Goal: Task Accomplishment & Management: Manage account settings

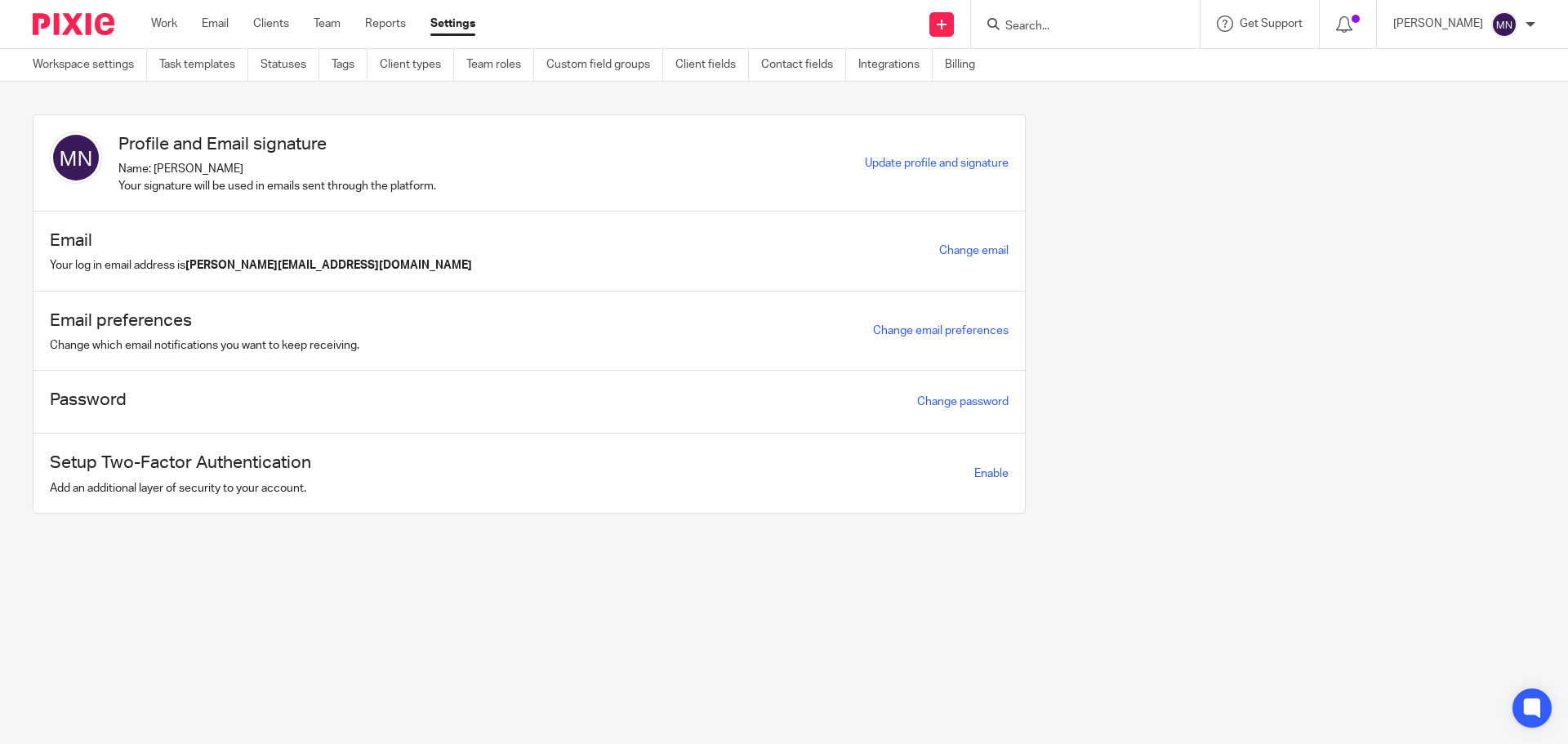
click at [1074, 25] on input "Search" at bounding box center [1076, 27] width 147 height 15
type input "pendon"
click at [1074, 71] on link at bounding box center [1138, 70] width 276 height 37
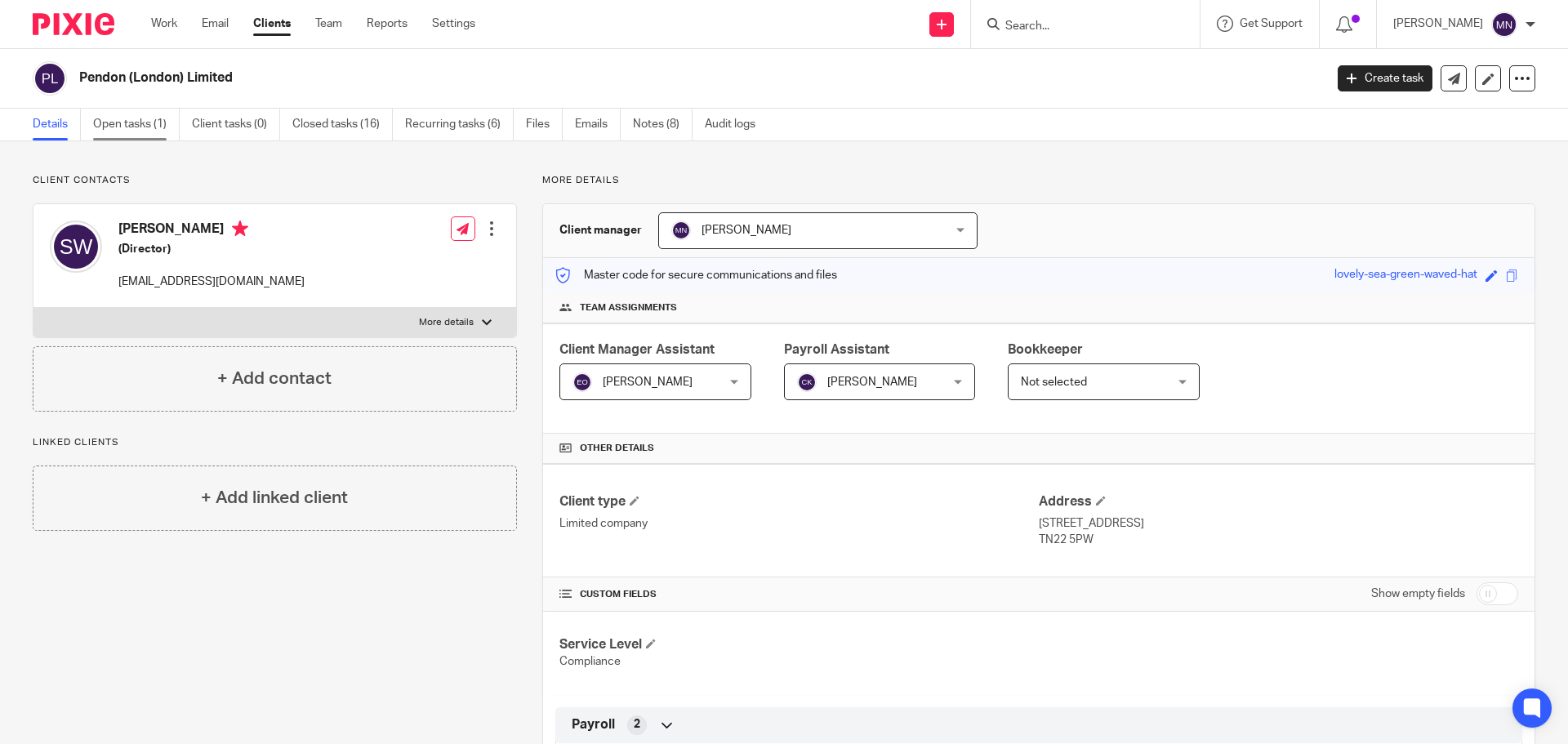
click at [138, 127] on link "Open tasks (1)" at bounding box center [136, 124] width 87 height 32
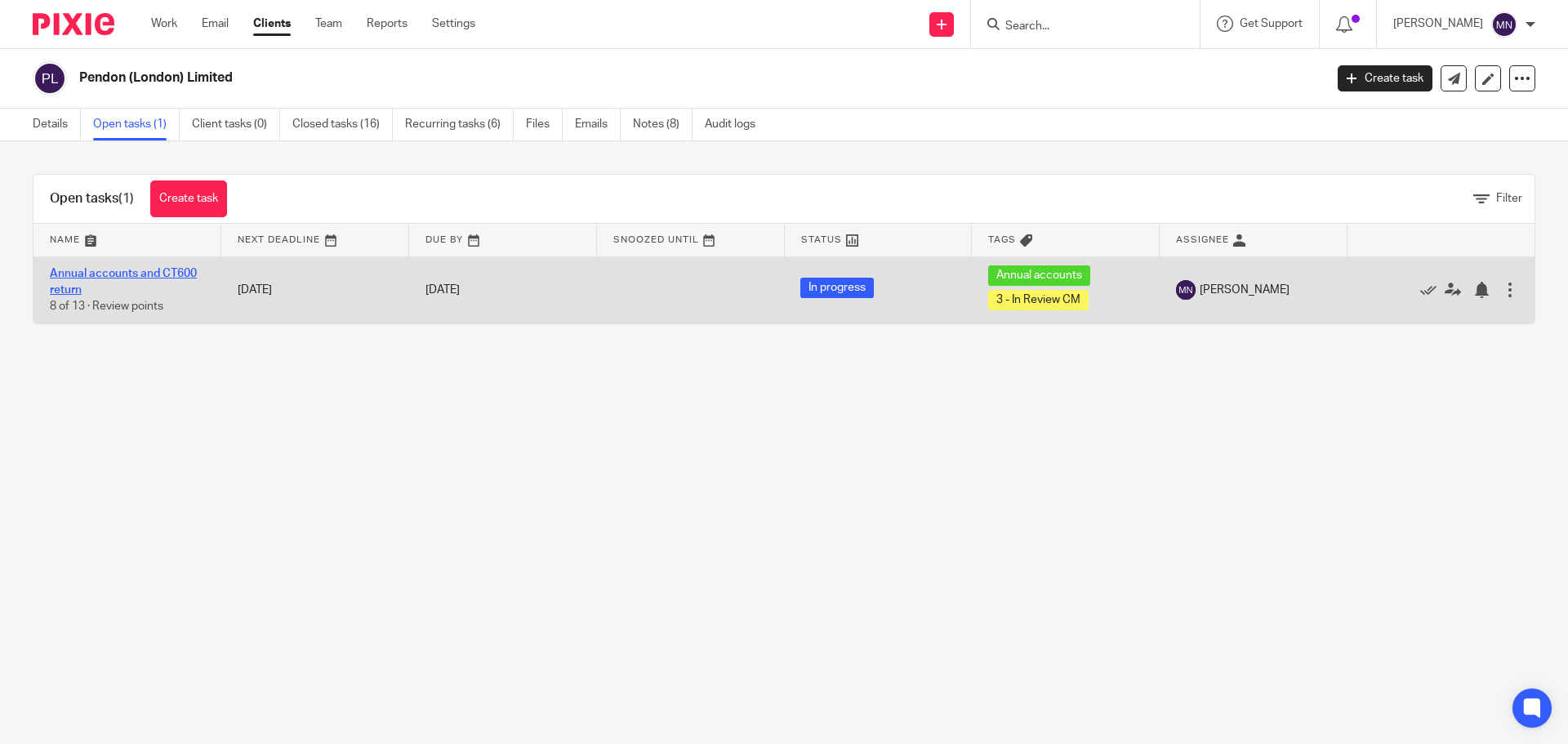
click at [168, 274] on link "Annual accounts and CT600 return" at bounding box center [123, 281] width 147 height 27
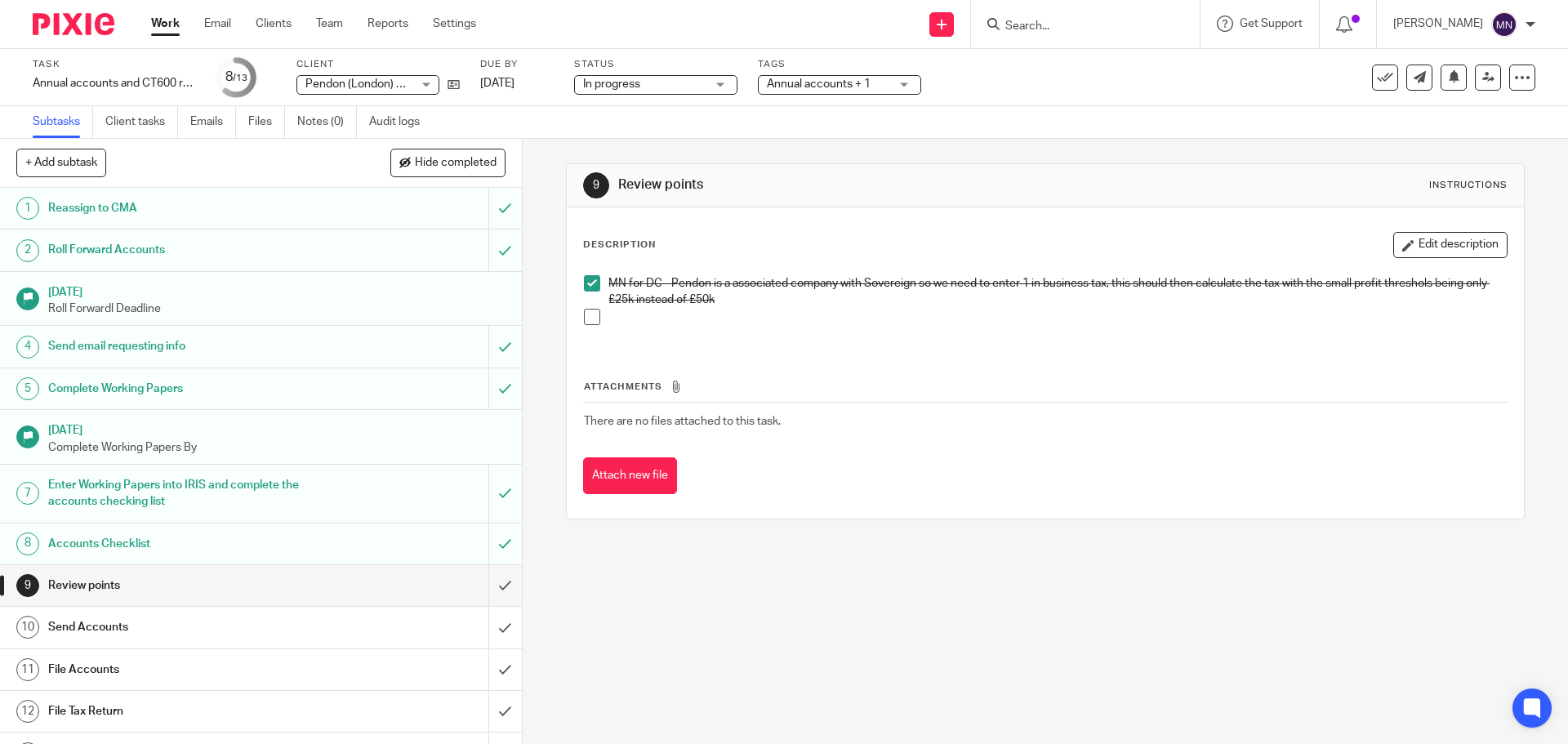
click at [800, 85] on span "Annual accounts + 1" at bounding box center [819, 84] width 104 height 12
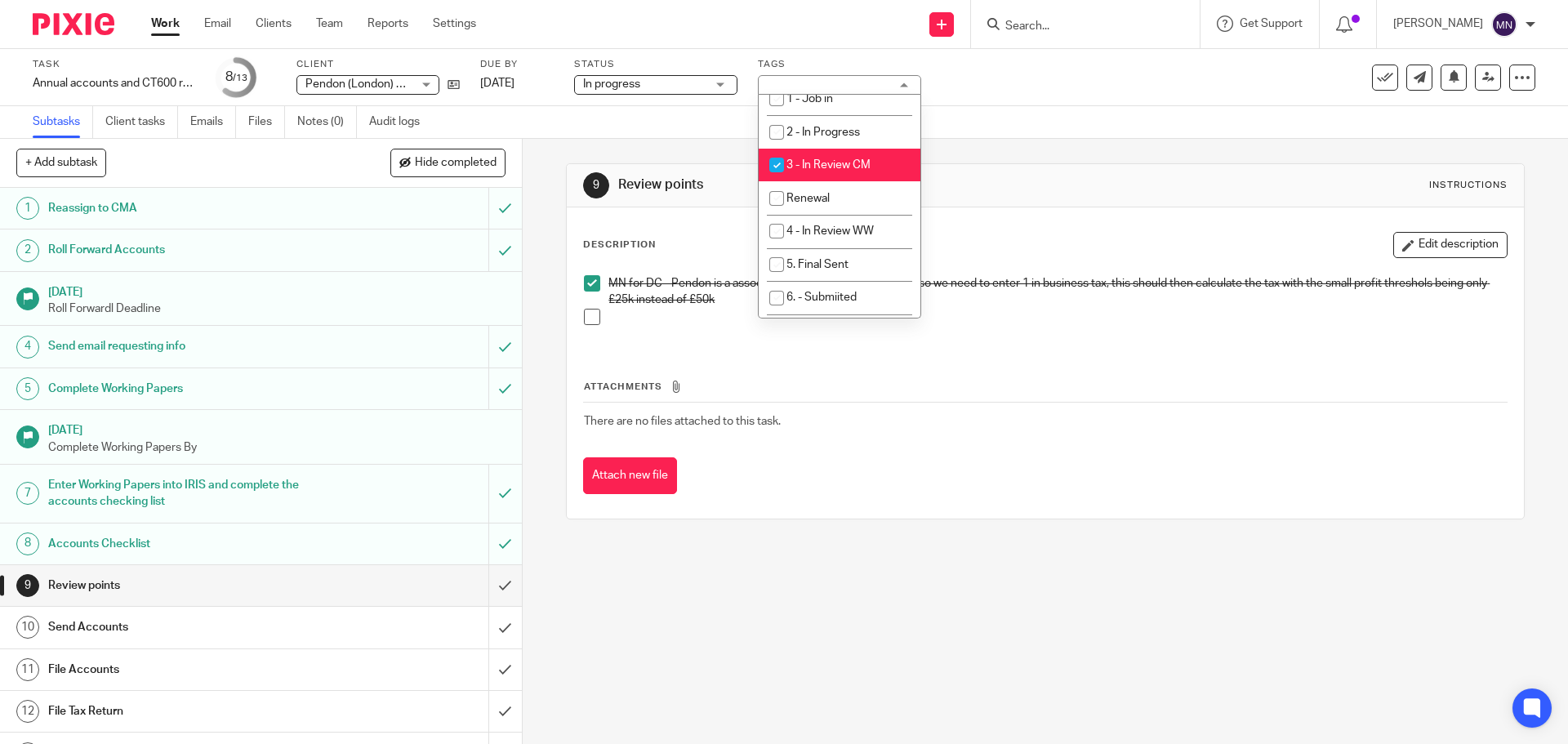
scroll to position [373, 0]
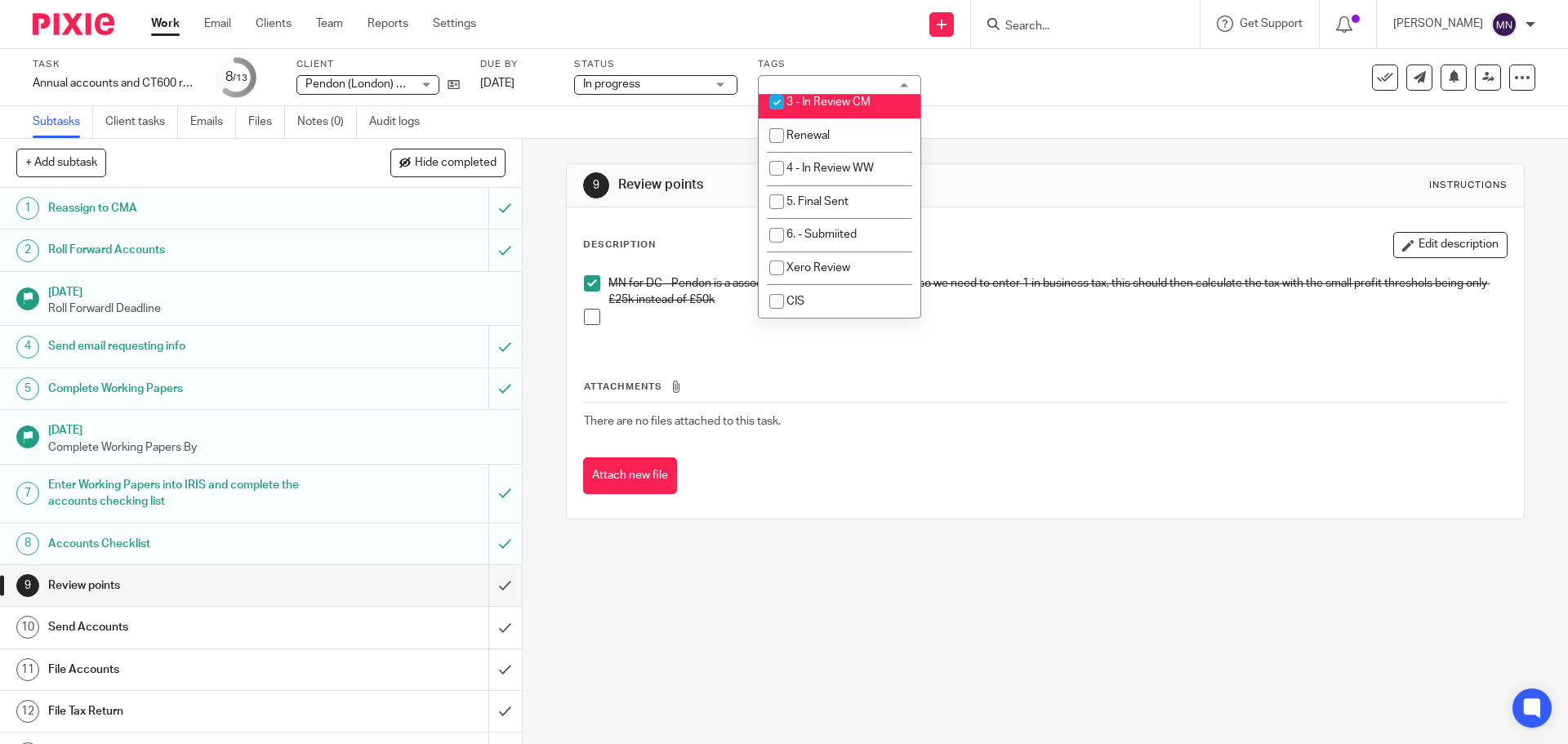
click at [828, 113] on li "3 - In Review CM" at bounding box center [840, 102] width 162 height 34
checkbox input "false"
click at [829, 204] on span "5. Final Sent" at bounding box center [818, 201] width 62 height 12
checkbox input "true"
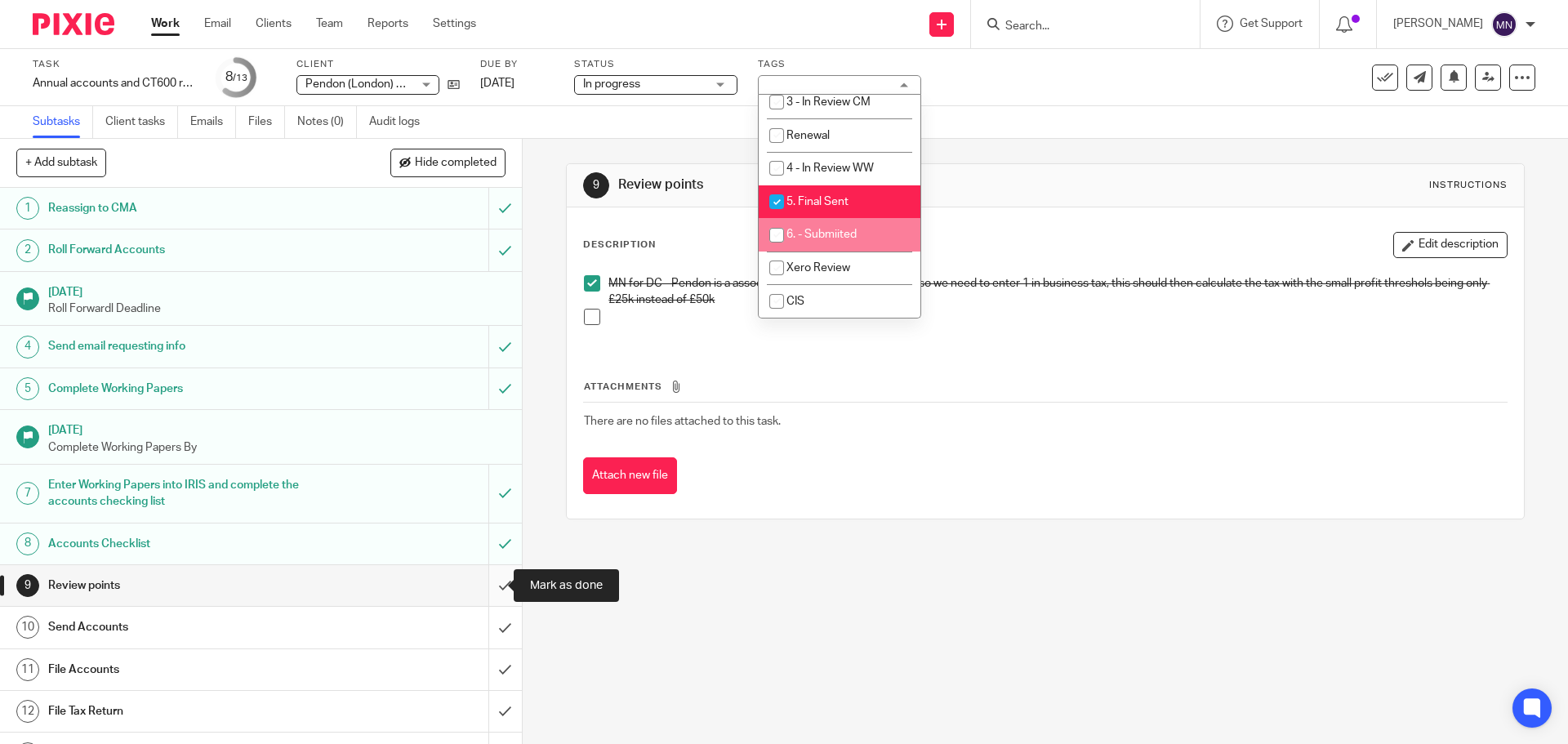
click at [488, 589] on input "submit" at bounding box center [260, 586] width 522 height 41
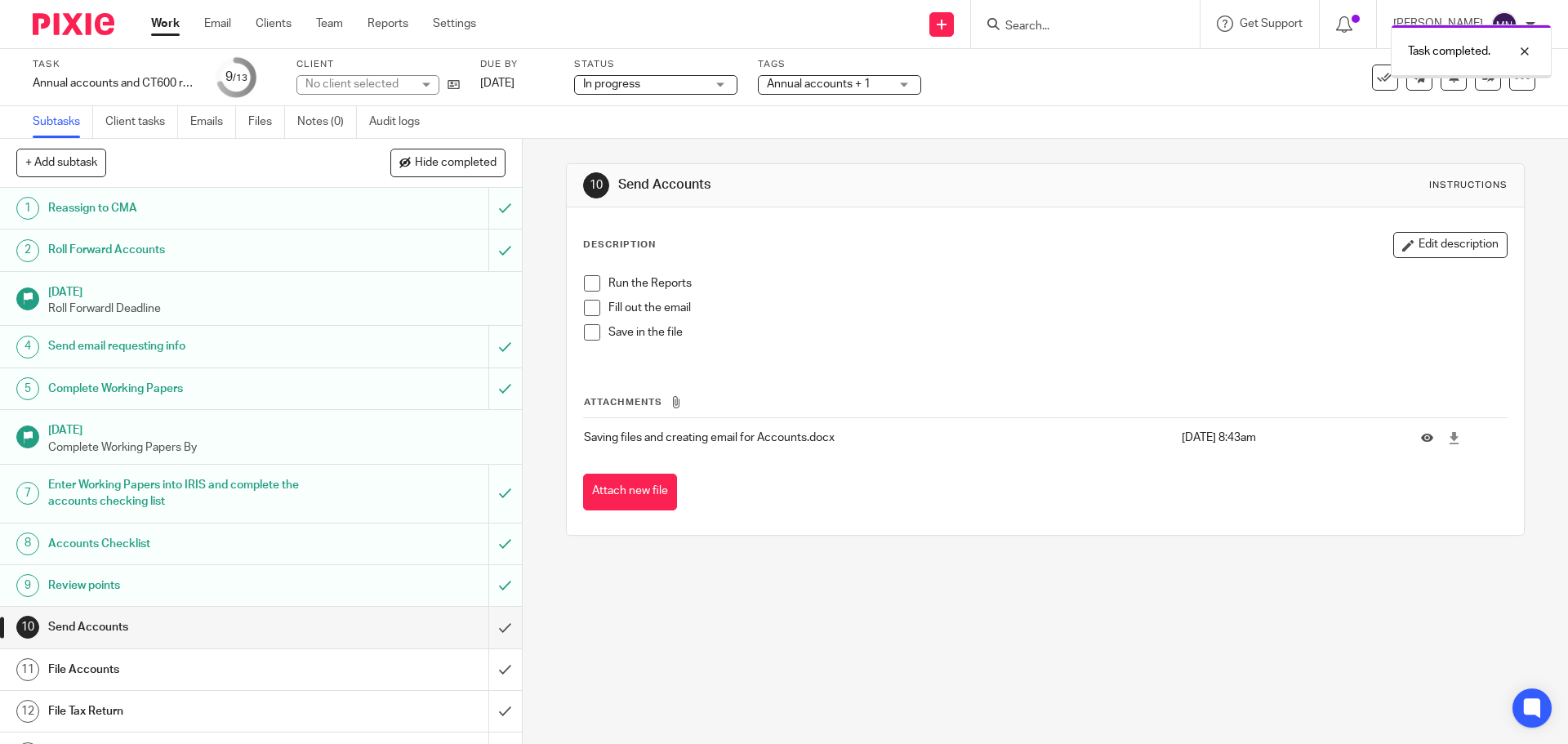
click at [493, 625] on input "submit" at bounding box center [260, 627] width 522 height 41
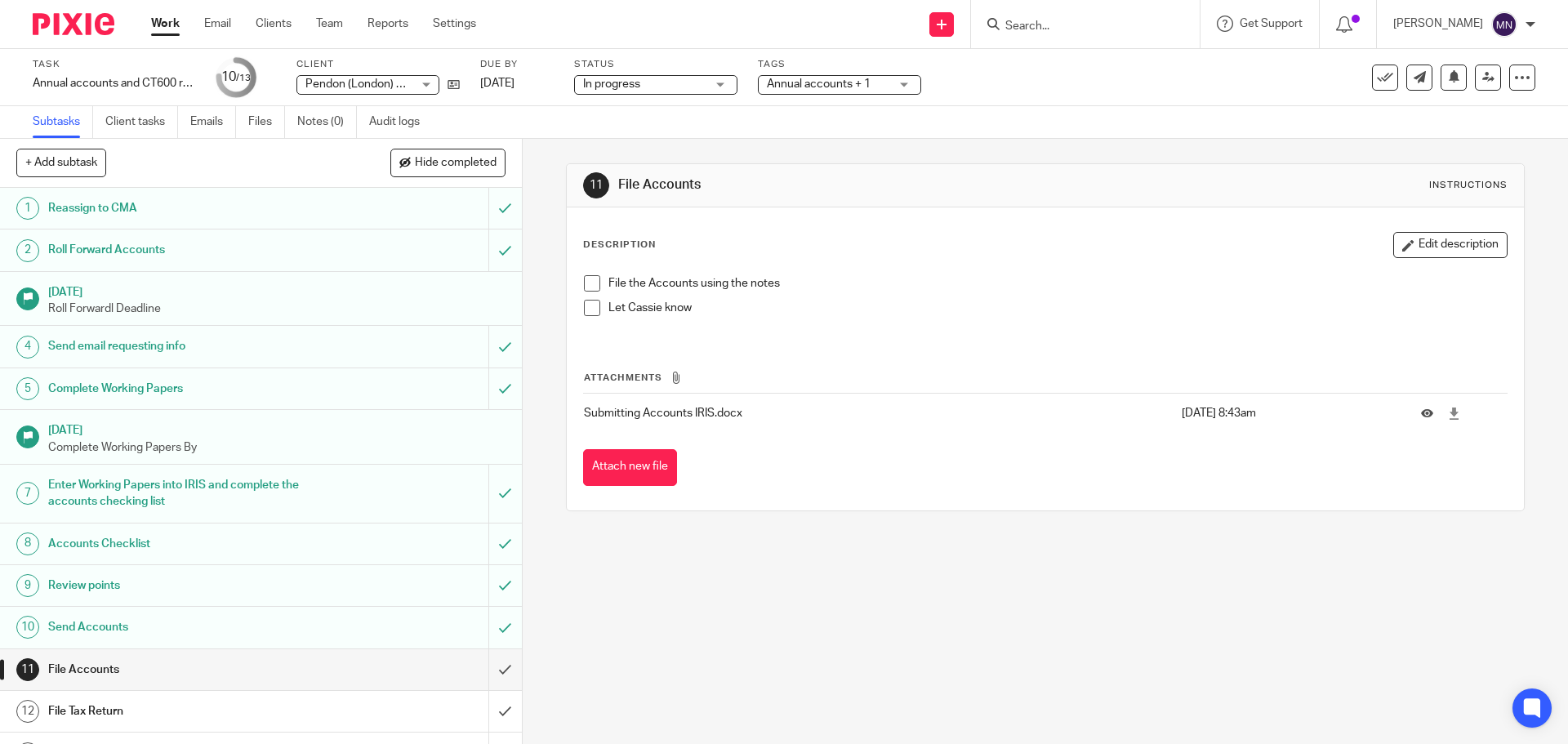
click at [1050, 27] on input "Search" at bounding box center [1076, 27] width 147 height 15
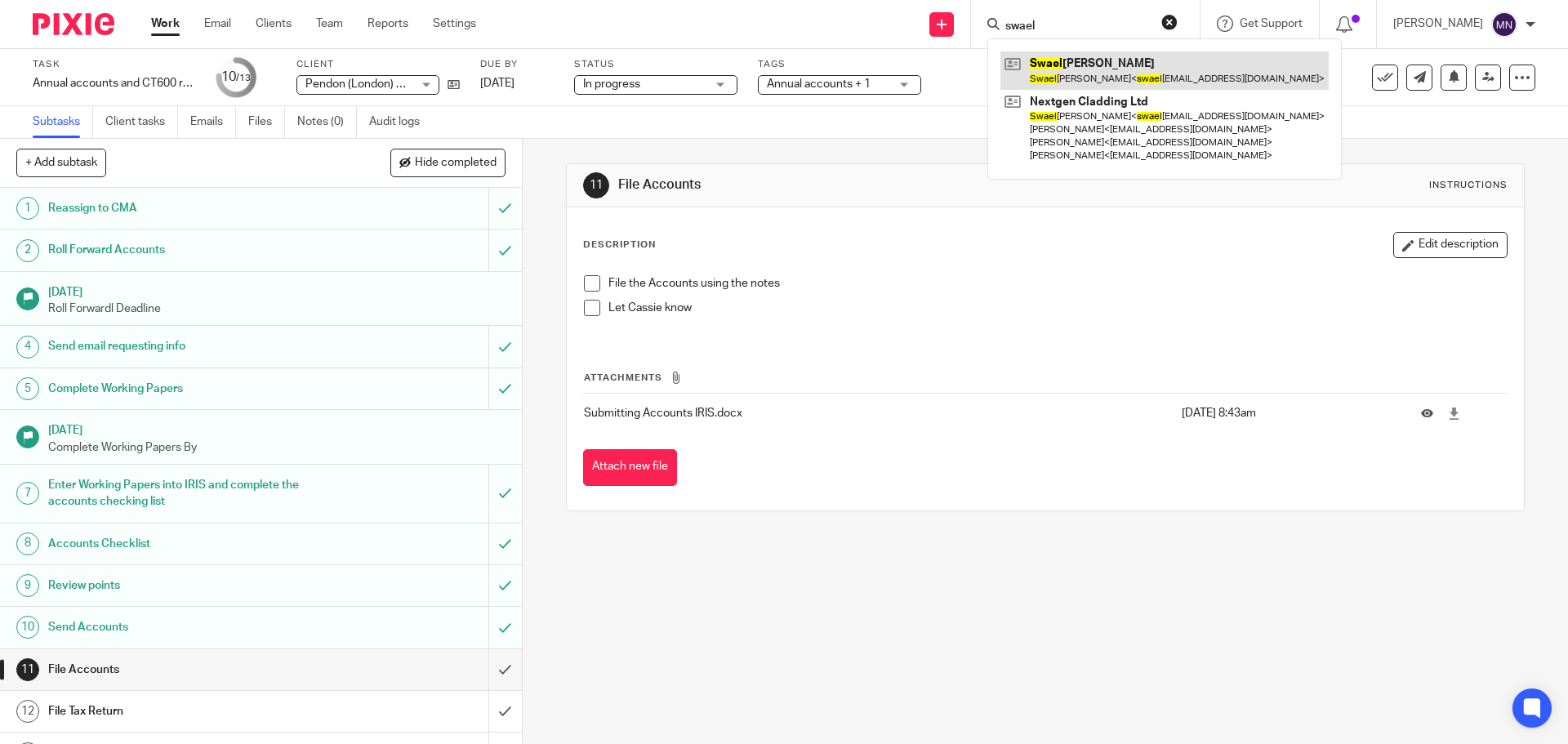
type input "swael"
click at [1095, 70] on link at bounding box center [1165, 70] width 329 height 37
click at [1081, 12] on div "swael Swael ey Penfold Swael ey Penfold < swael ey@nextgencladding.co.uk > Next…" at bounding box center [1085, 24] width 229 height 48
drag, startPoint x: 1079, startPoint y: 27, endPoint x: 993, endPoint y: 16, distance: 86.7
click at [993, 16] on div "Send new email Create task Add client Request signature swael Swael ey Penfold …" at bounding box center [1034, 24] width 1067 height 48
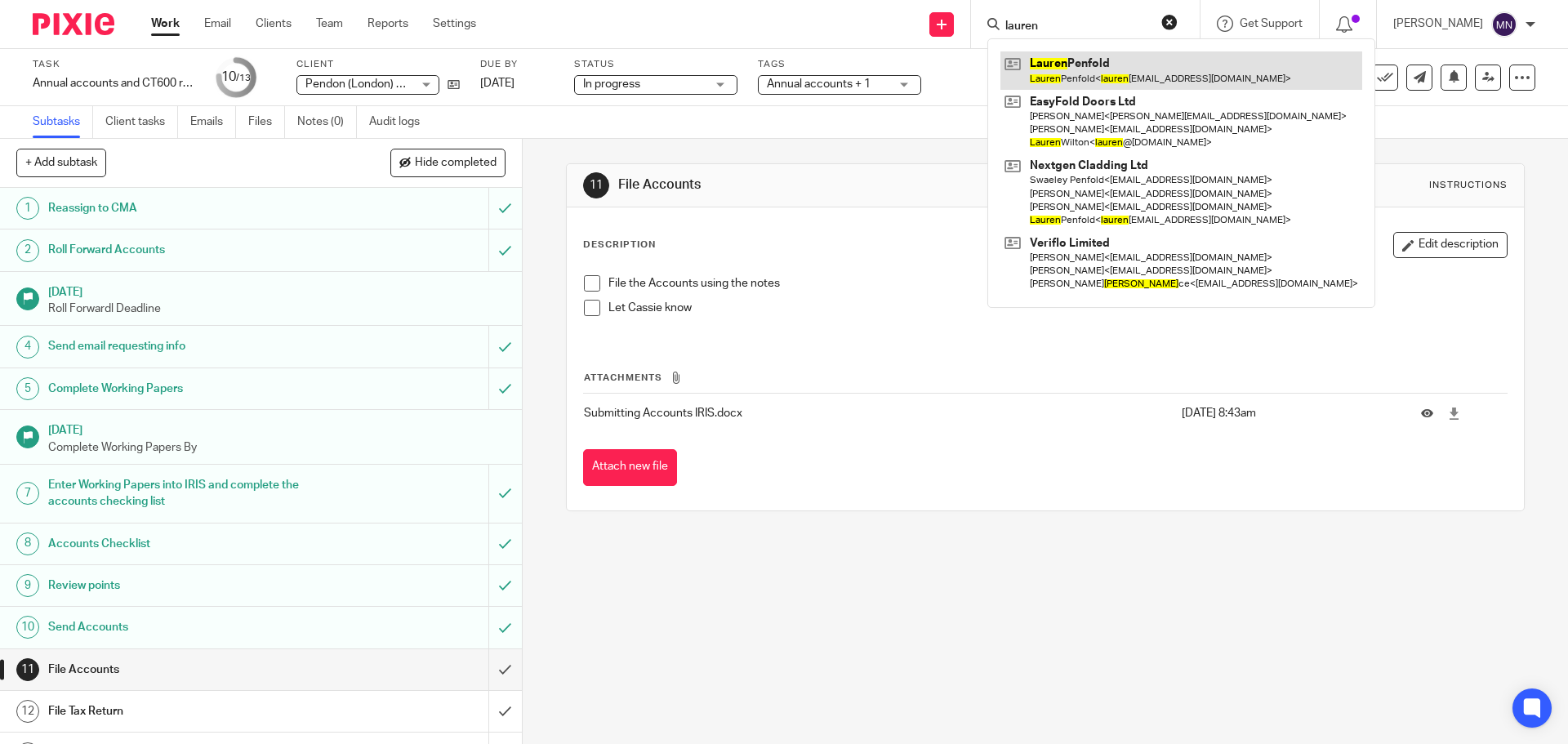
type input "lauren"
click at [1095, 58] on link at bounding box center [1181, 70] width 361 height 37
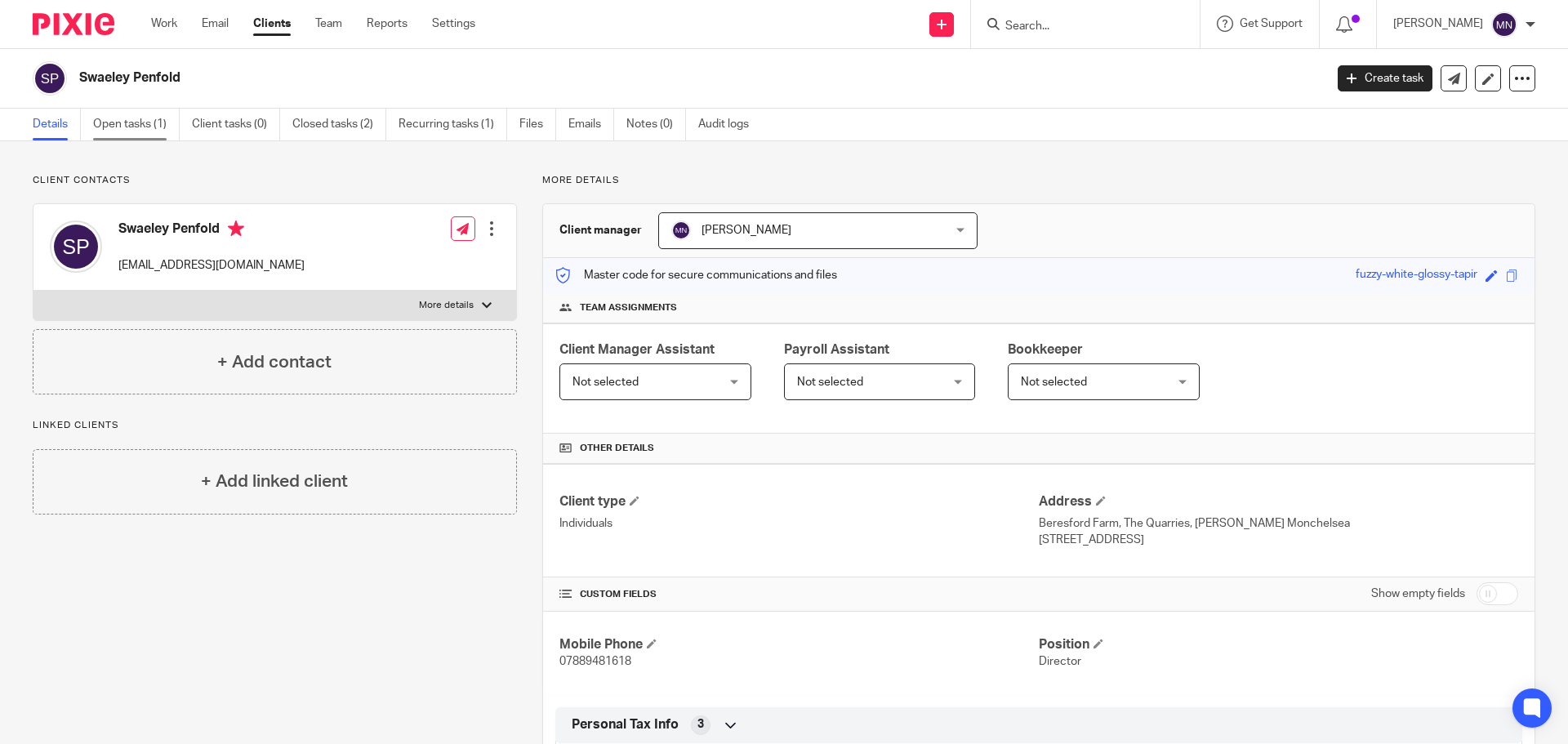
click at [127, 132] on link "Open tasks (1)" at bounding box center [136, 124] width 87 height 32
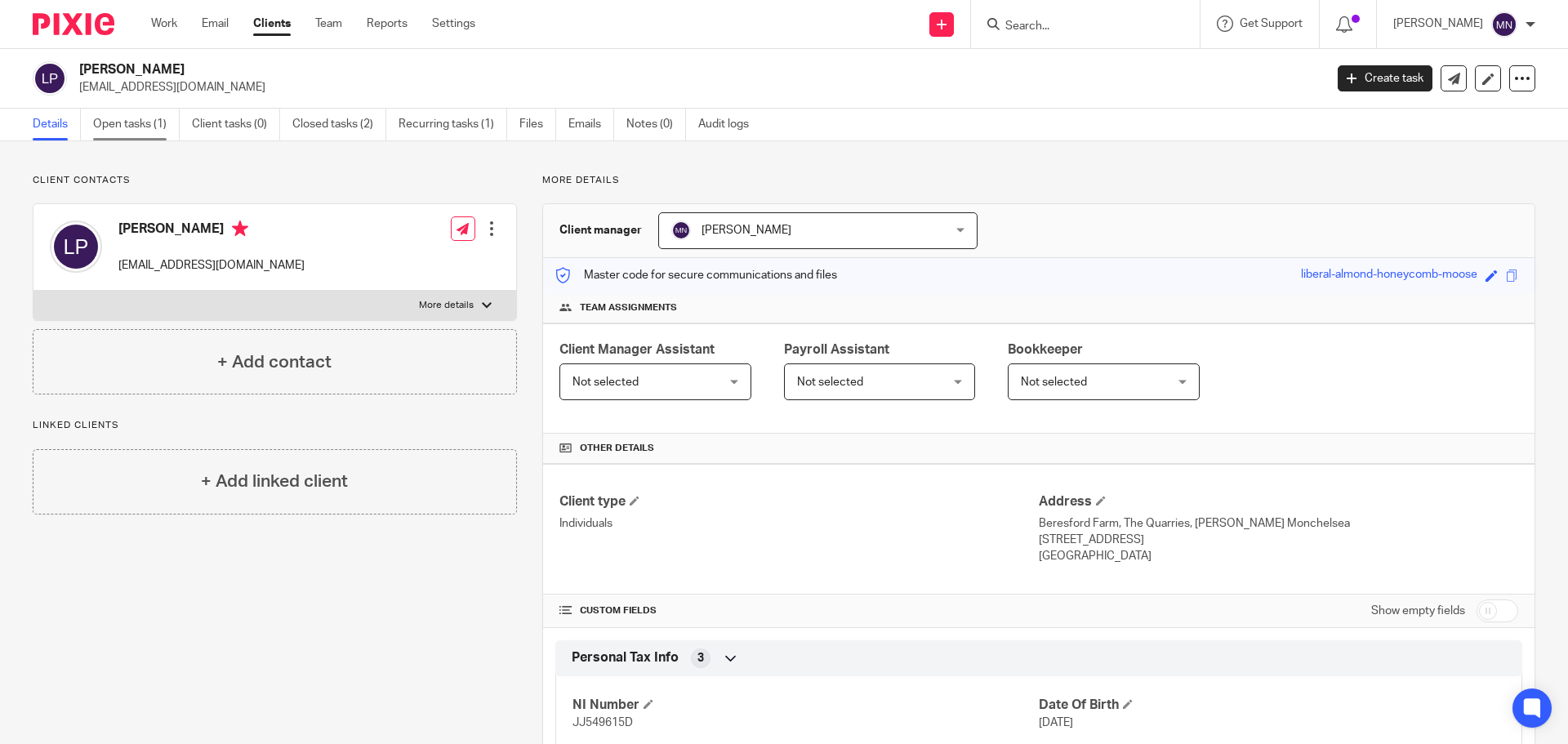
click at [167, 128] on link "Open tasks (1)" at bounding box center [136, 124] width 87 height 32
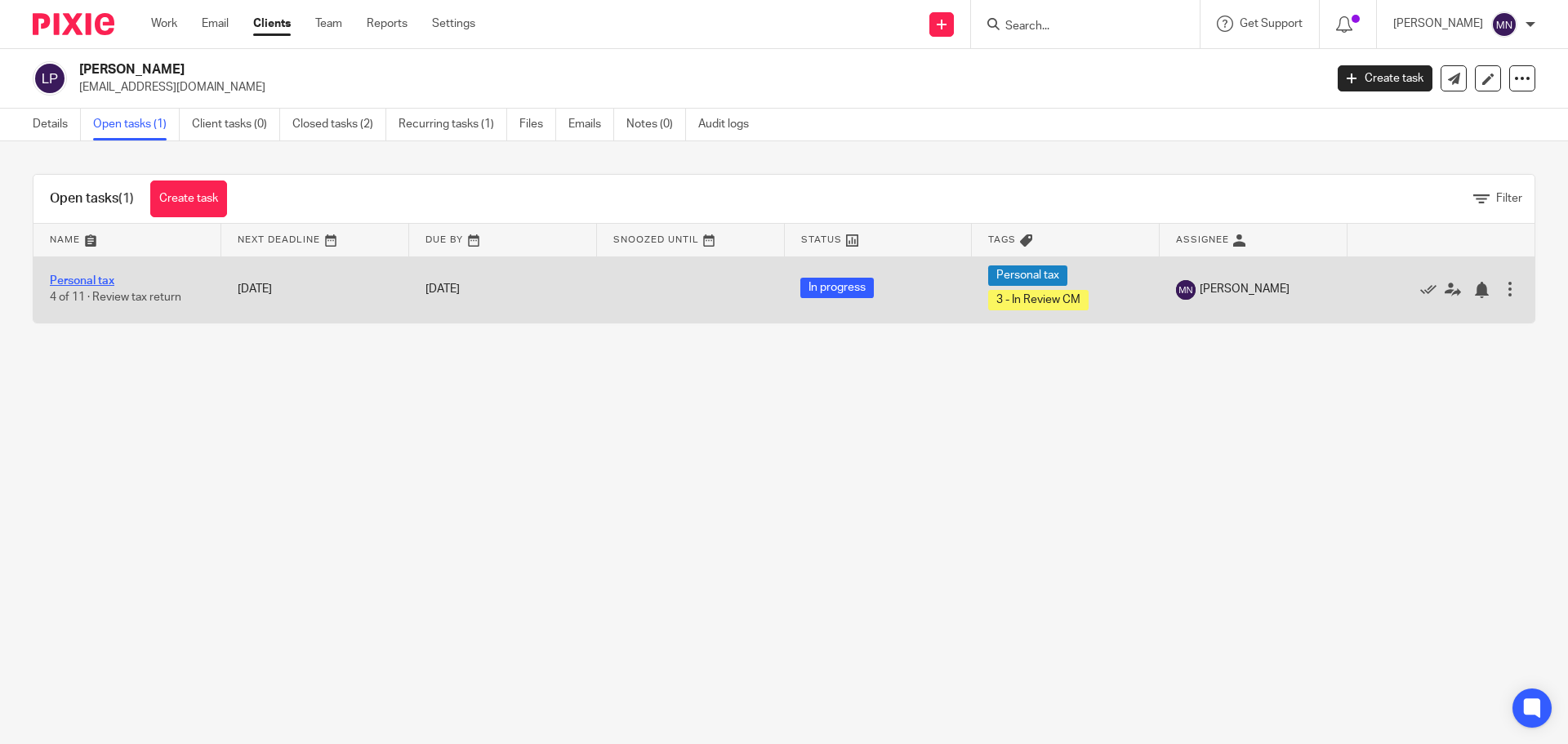
click at [96, 283] on link "Personal tax" at bounding box center [82, 280] width 65 height 12
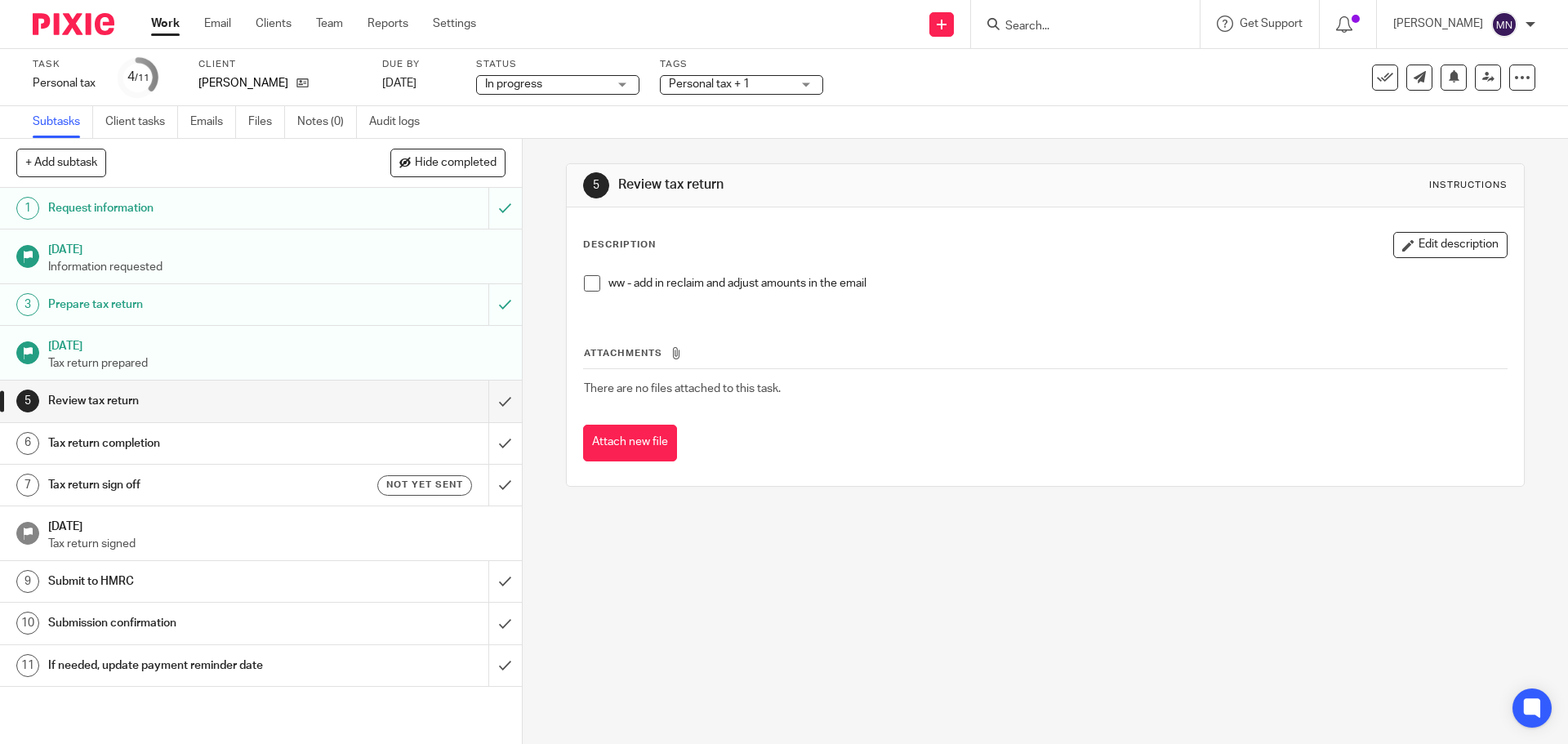
click at [730, 76] on span "Personal tax + 1" at bounding box center [730, 84] width 123 height 17
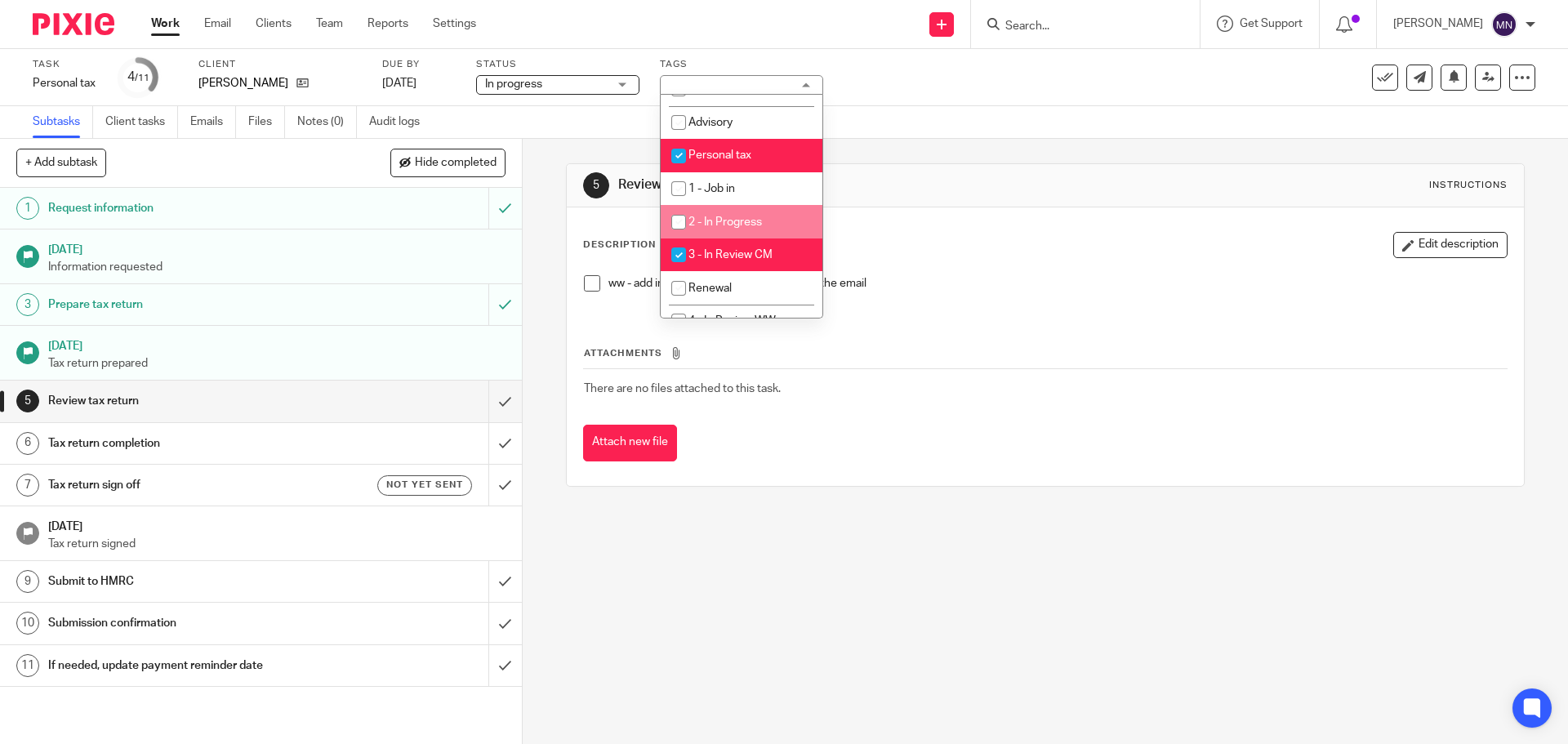
scroll to position [221, 0]
click at [749, 247] on li "3 - In Review CM" at bounding box center [742, 254] width 162 height 34
checkbox input "false"
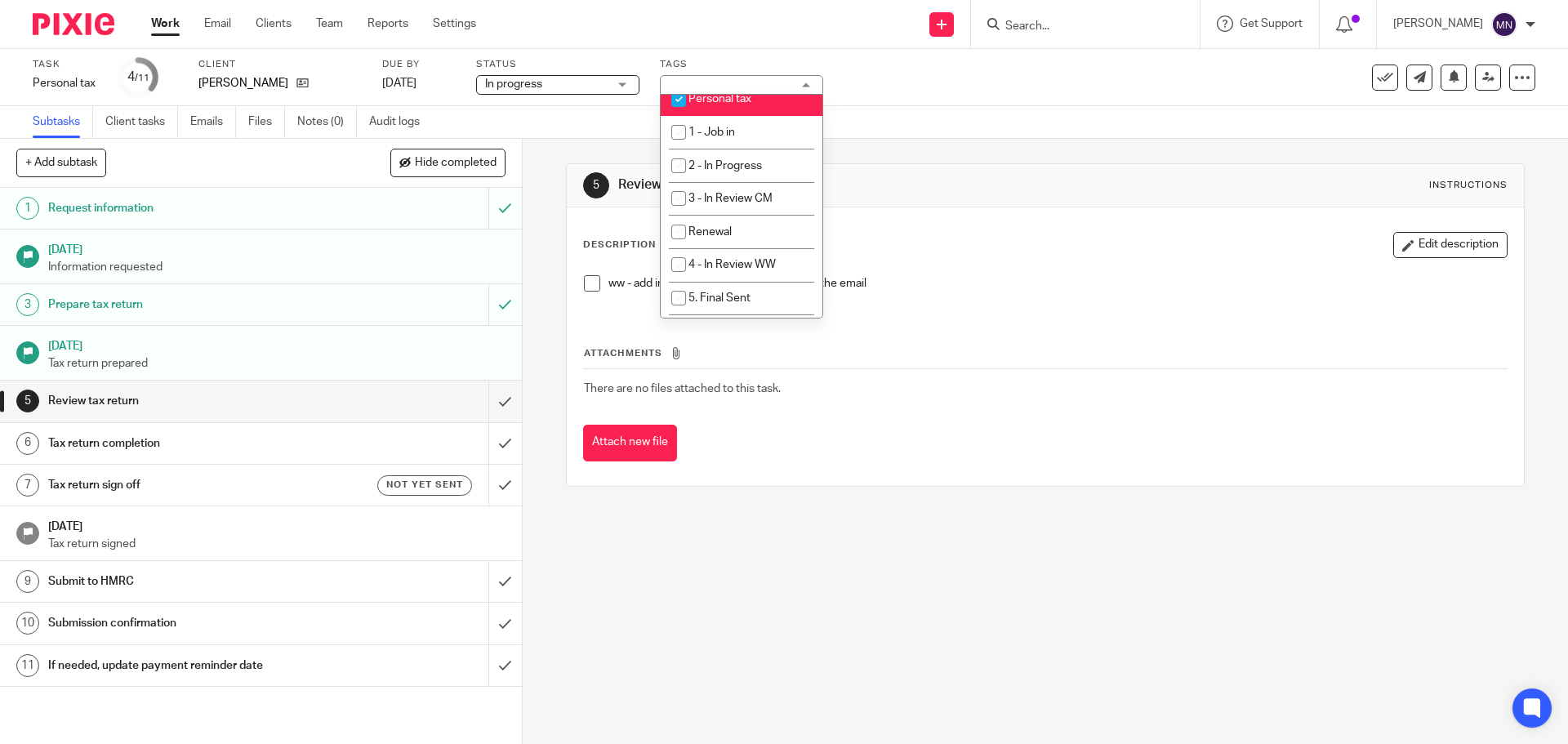
scroll to position [280, 0]
click at [749, 290] on span "5. Final Sent" at bounding box center [719, 295] width 62 height 12
checkbox input "true"
click at [1143, 290] on p "ww - add in reclaim and adjust amounts in the email" at bounding box center [1057, 283] width 898 height 16
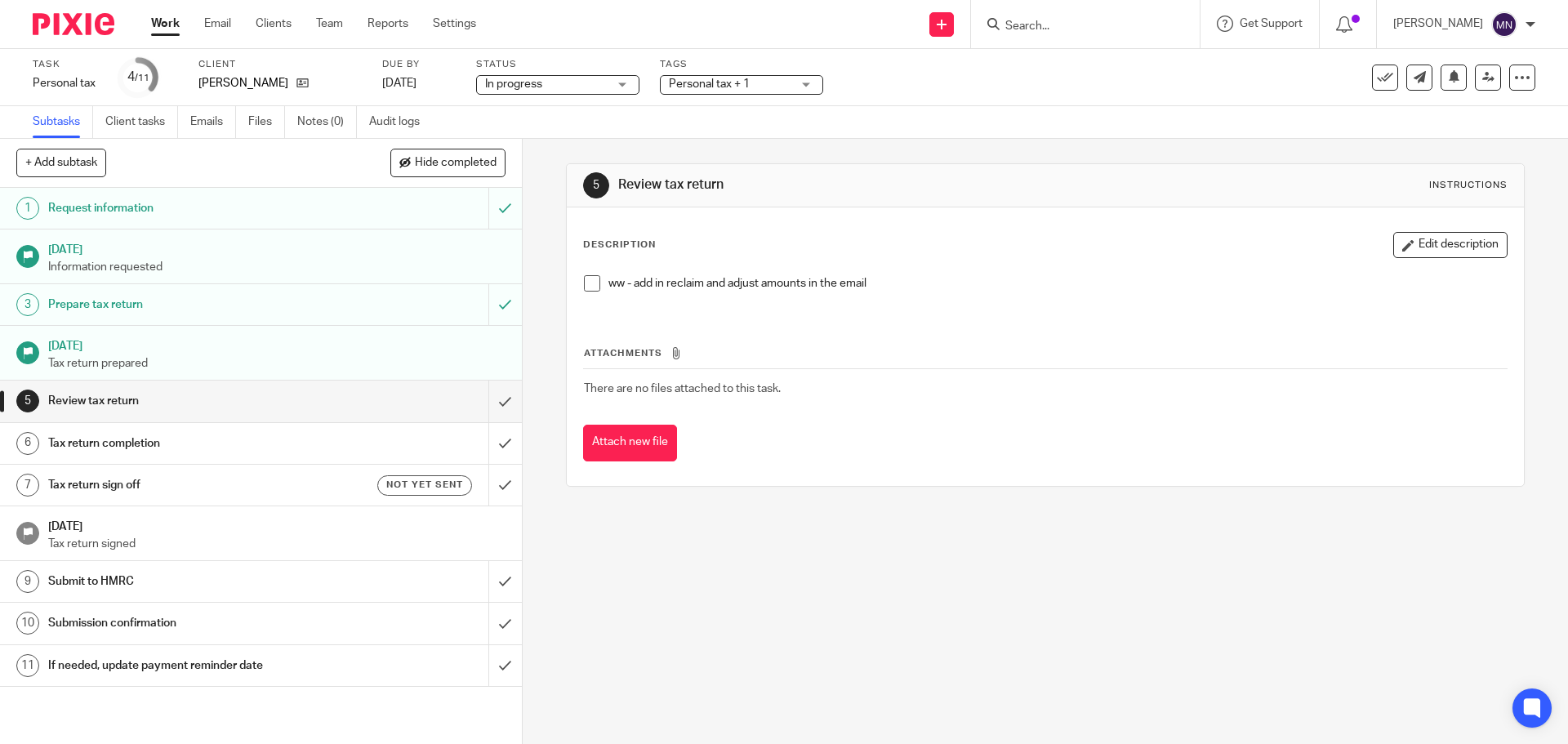
click at [1430, 260] on div "Description Edit description ww - add in reclaim and adjust amounts in the email" at bounding box center [1044, 272] width 923 height 81
click at [1393, 258] on button "Edit description" at bounding box center [1451, 245] width 115 height 26
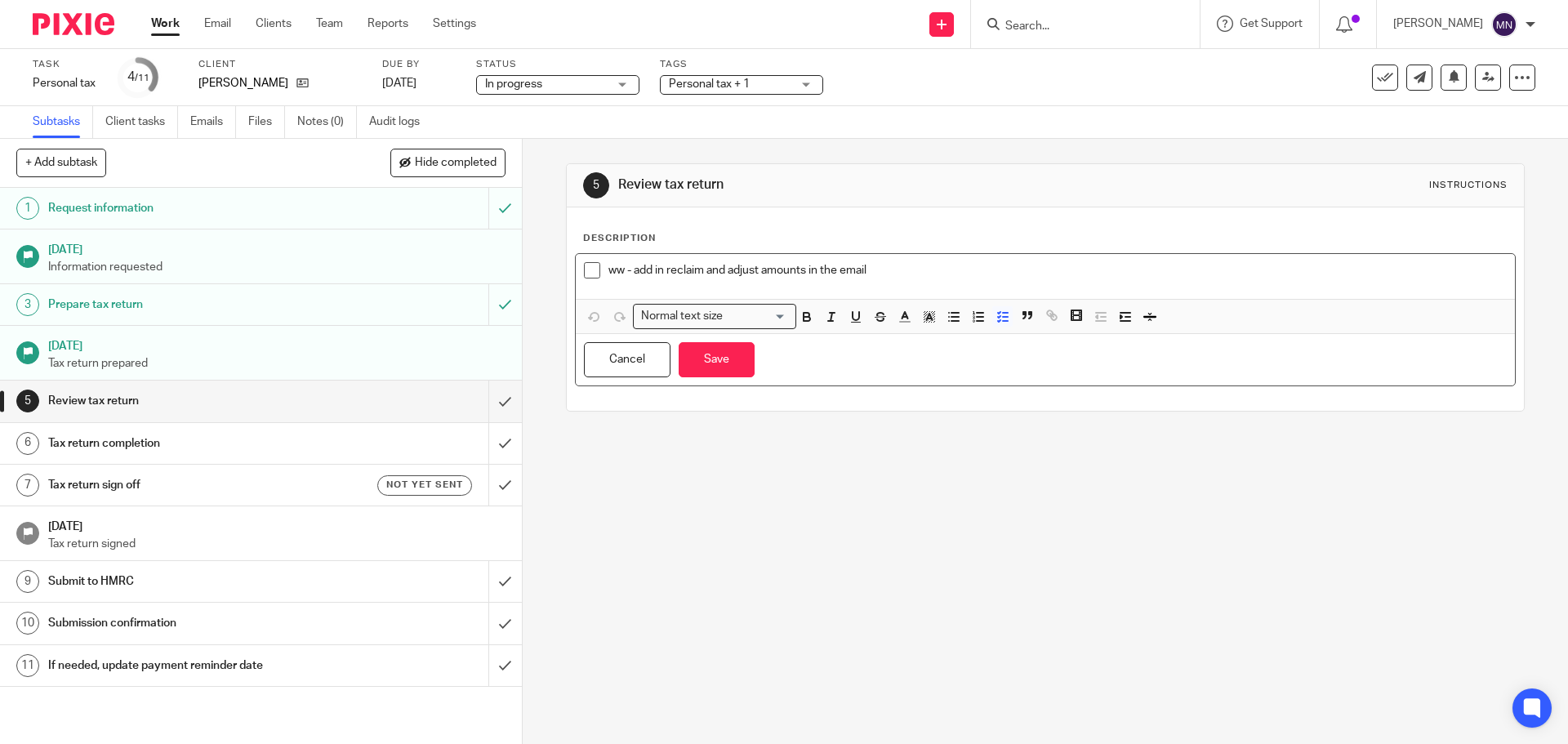
click at [937, 288] on div "ww - add in reclaim and adjust amounts in the email" at bounding box center [1044, 276] width 939 height 45
click at [733, 358] on button "Save" at bounding box center [716, 360] width 76 height 36
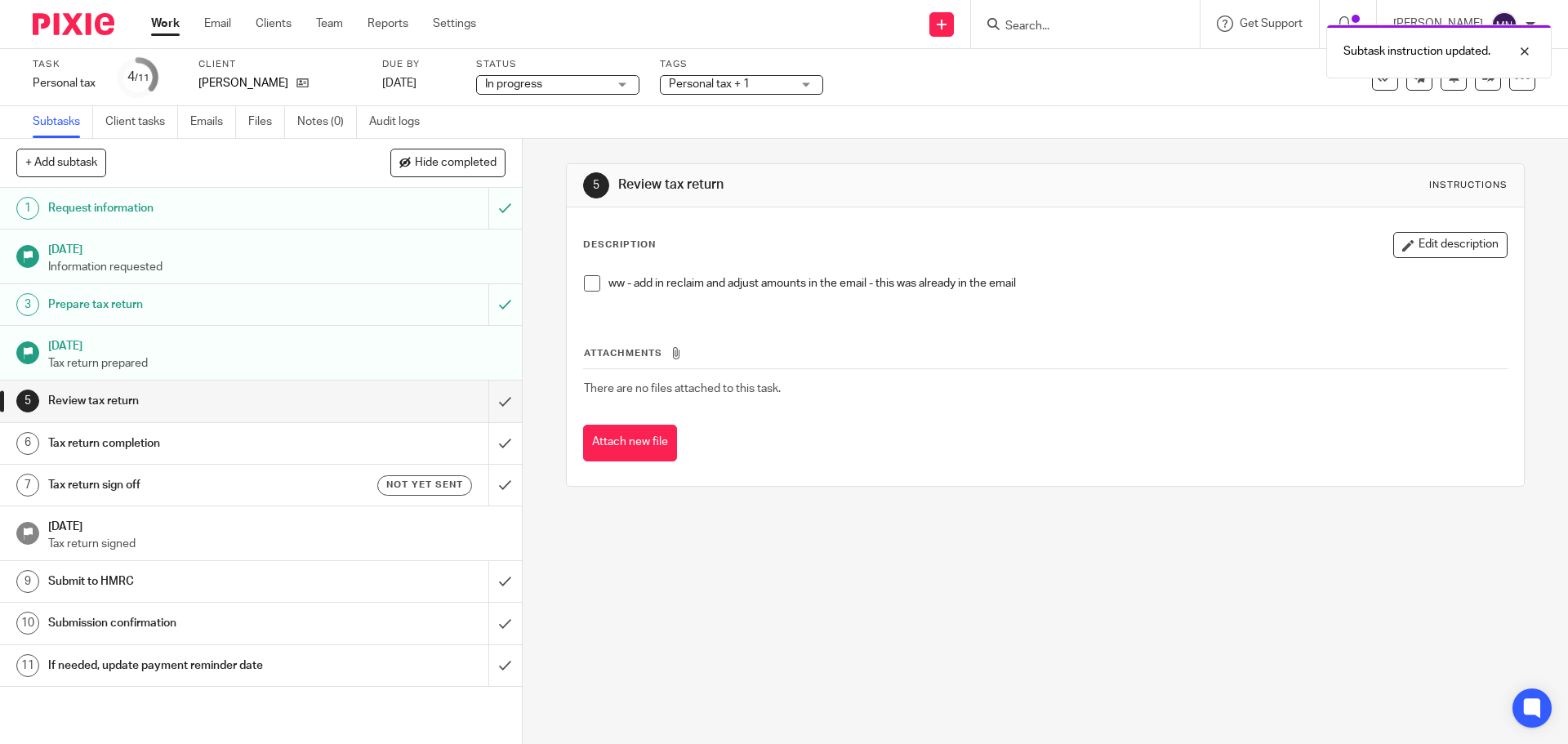
click at [591, 284] on span at bounding box center [592, 283] width 16 height 16
click at [472, 401] on link "5 Review tax return" at bounding box center [244, 401] width 488 height 41
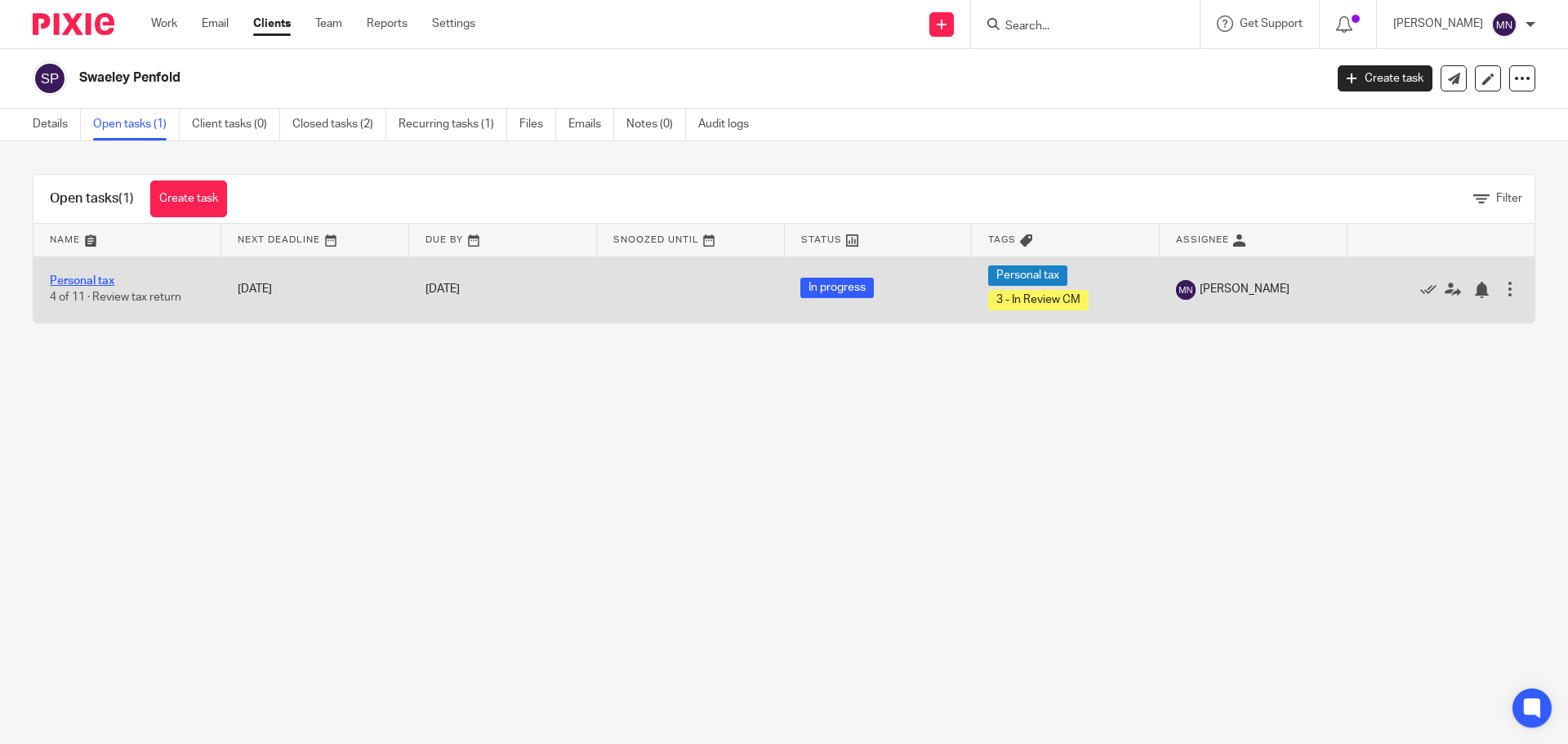
click at [77, 284] on link "Personal tax" at bounding box center [82, 280] width 65 height 12
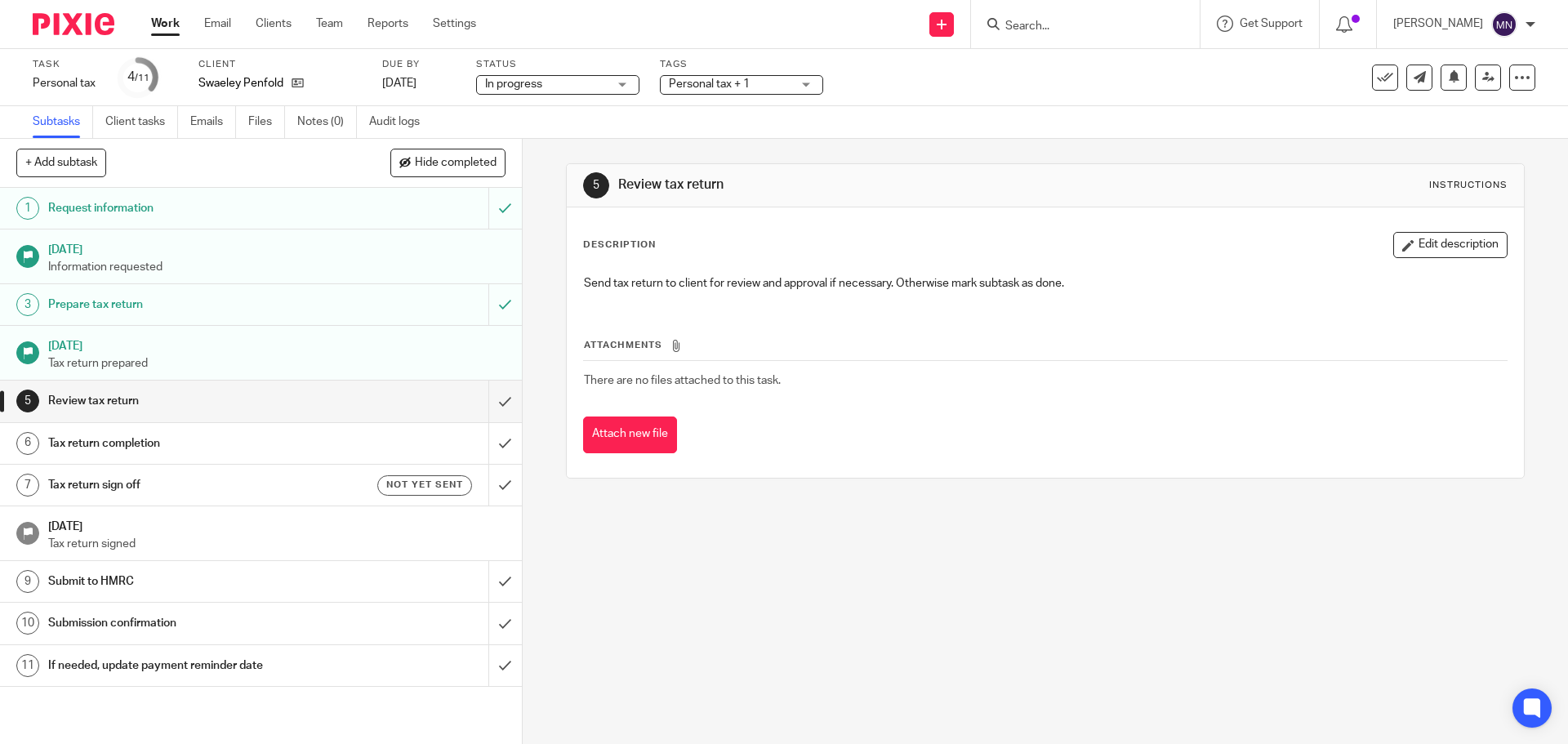
click at [723, 78] on span "Personal tax + 1" at bounding box center [709, 84] width 81 height 12
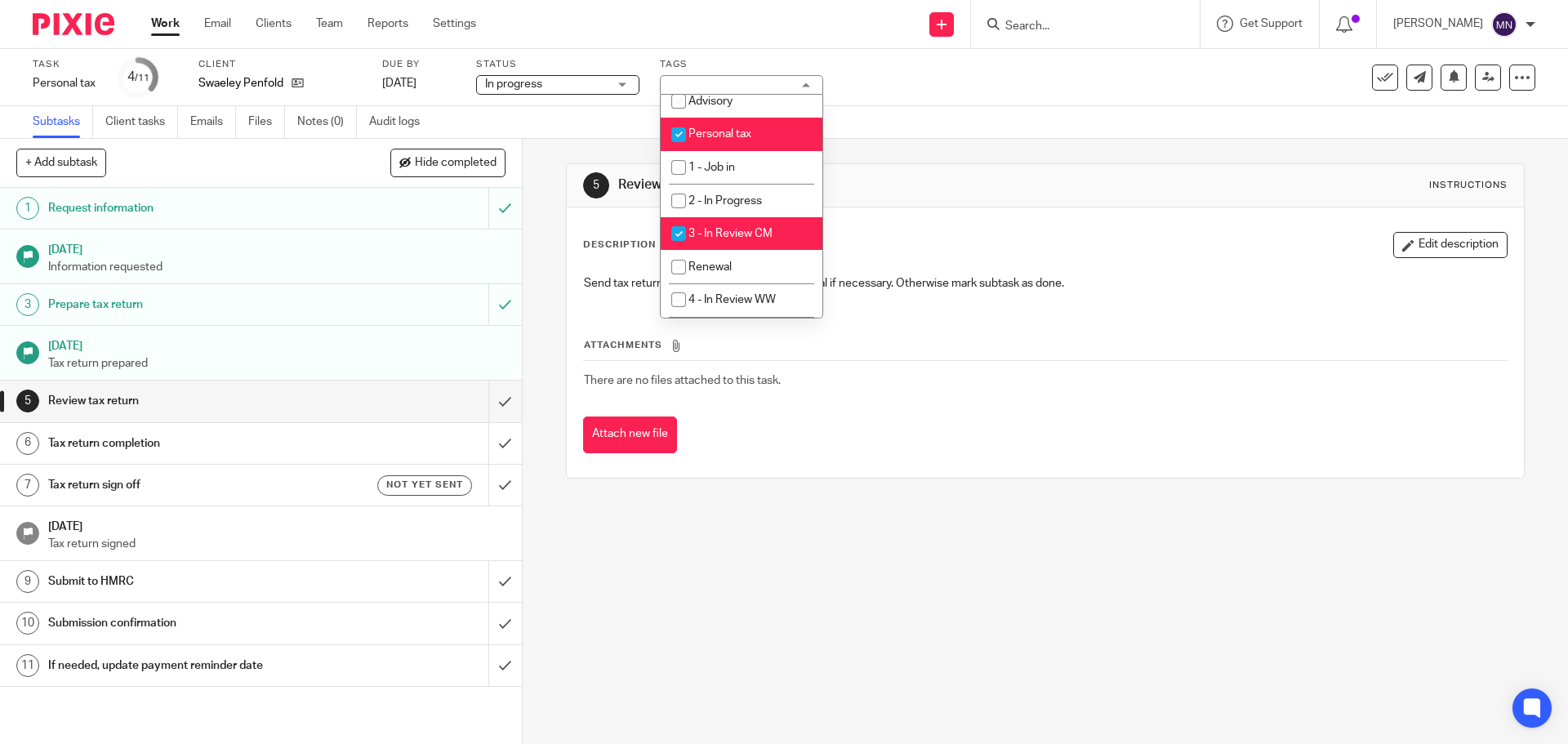
scroll to position [373, 0]
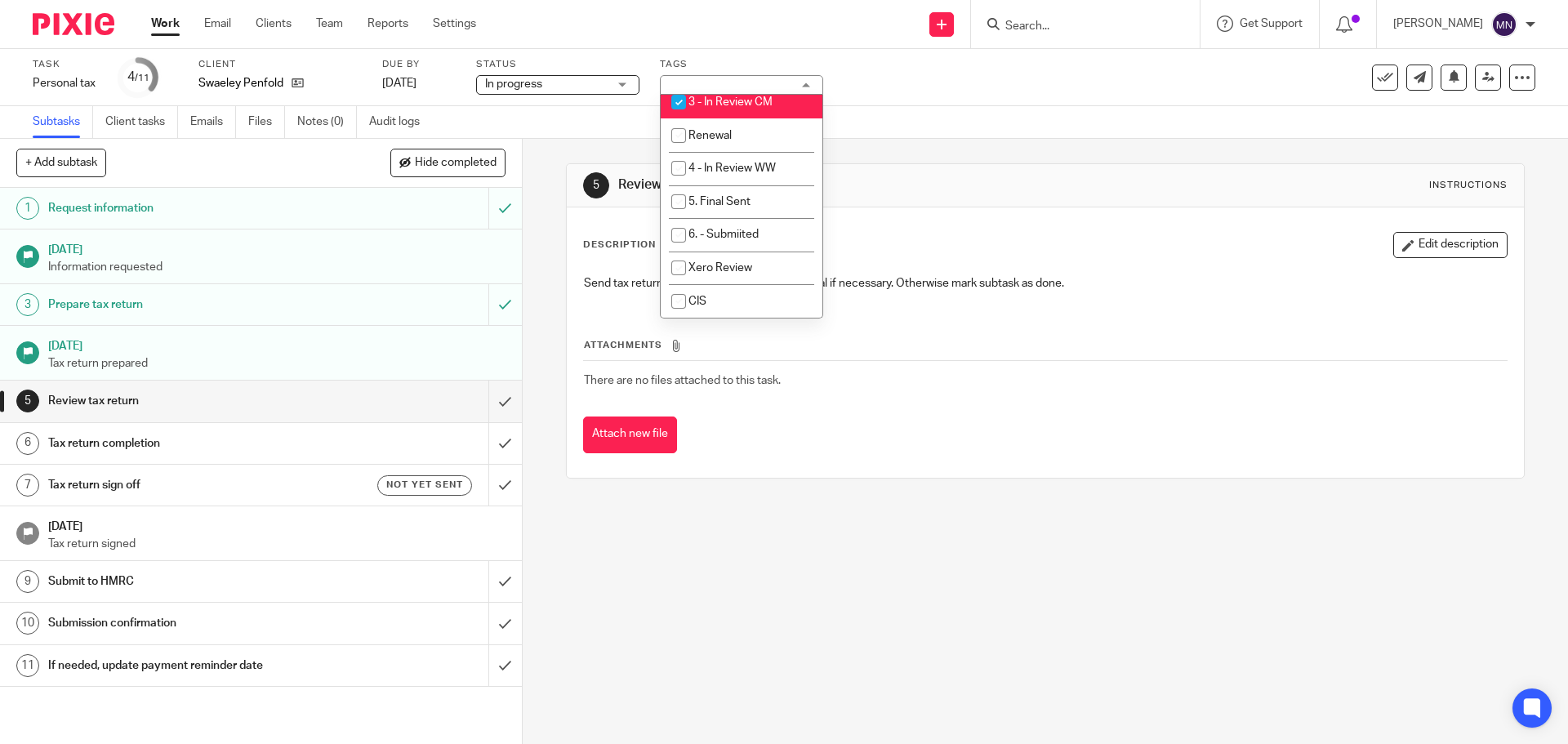
click at [731, 107] on span "3 - In Review CM" at bounding box center [730, 102] width 84 height 12
checkbox input "false"
click at [738, 201] on span "5. Final Sent" at bounding box center [719, 201] width 62 height 12
checkbox input "true"
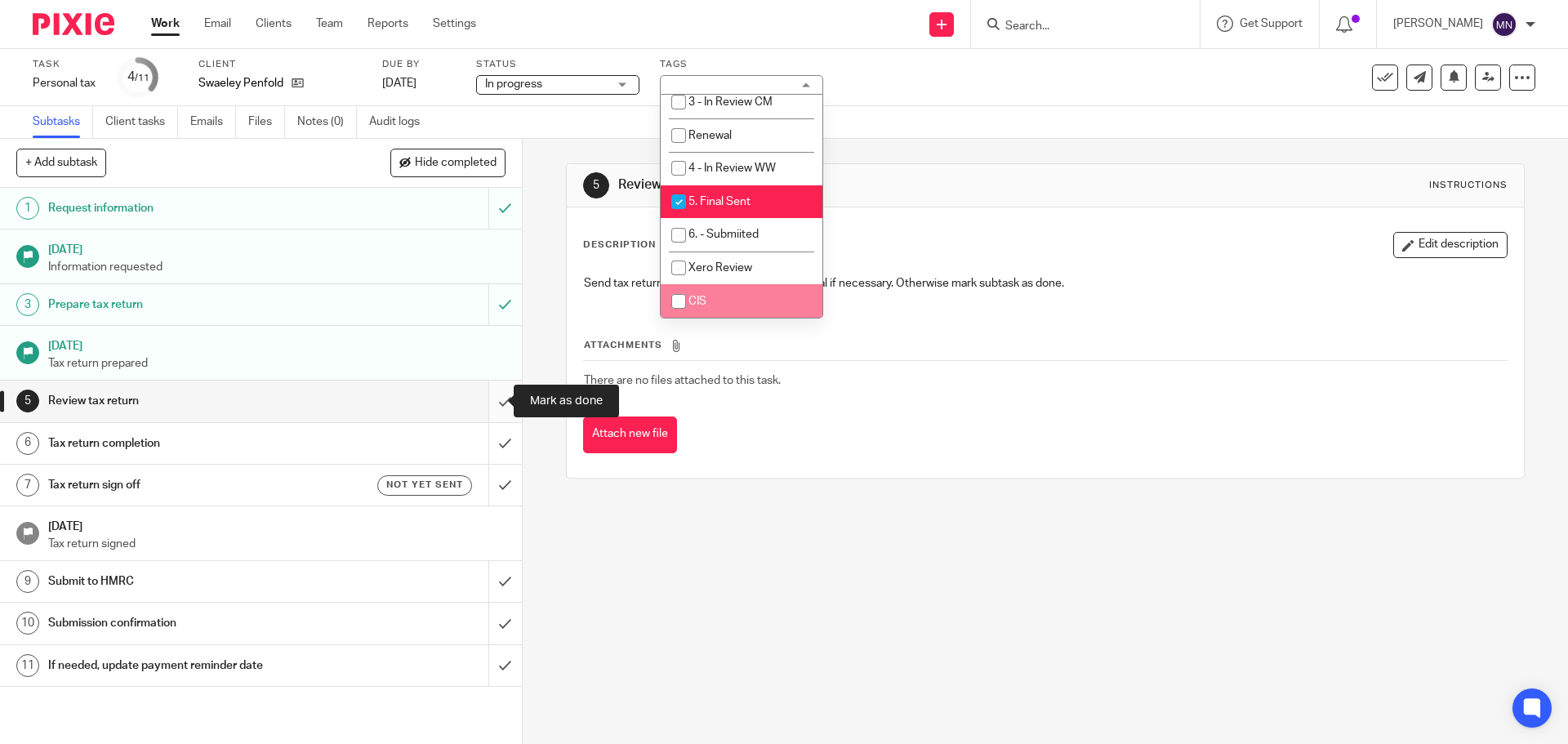
click at [488, 397] on input "submit" at bounding box center [260, 401] width 522 height 41
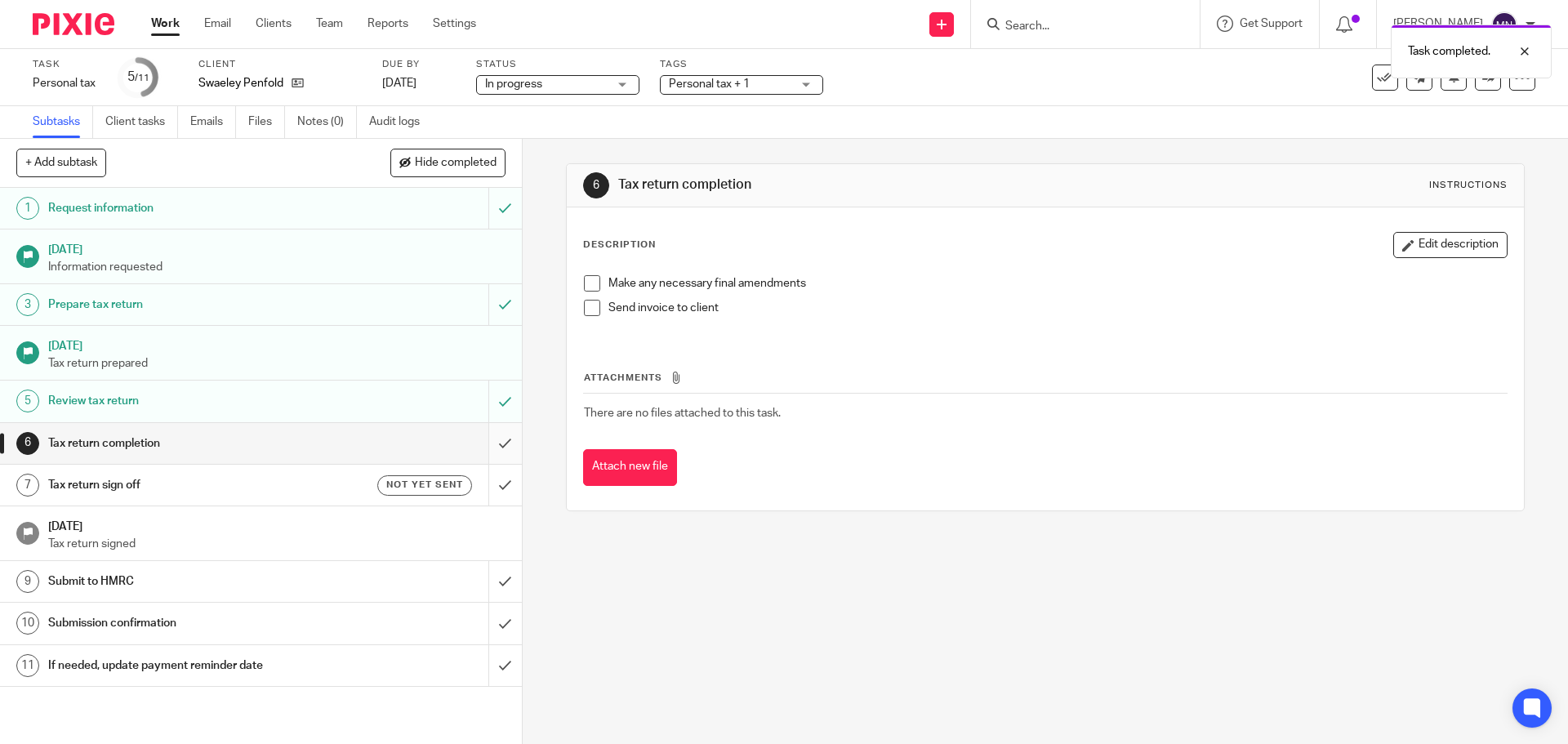
click at [496, 439] on input "submit" at bounding box center [260, 443] width 522 height 41
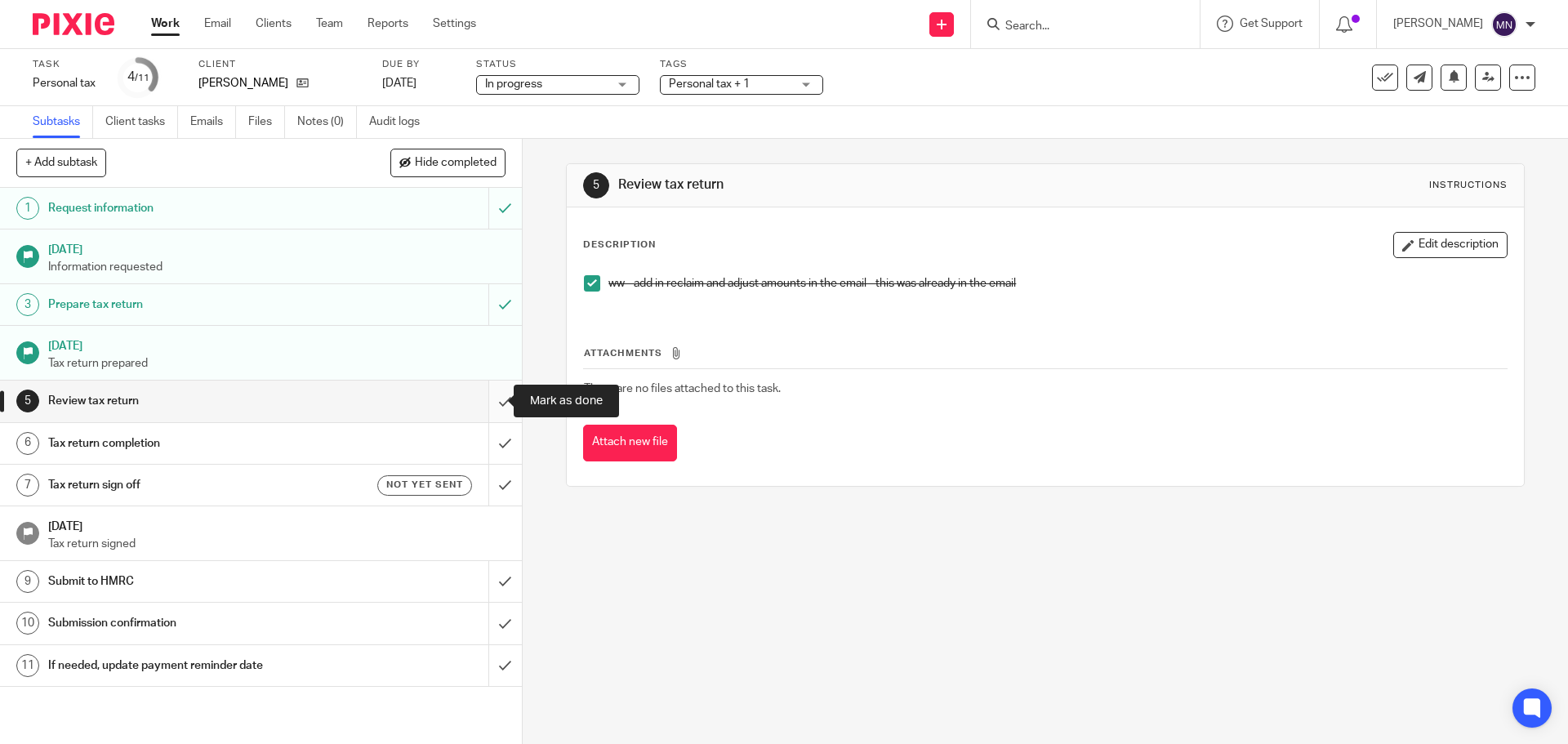
click at [493, 395] on input "submit" at bounding box center [260, 401] width 522 height 41
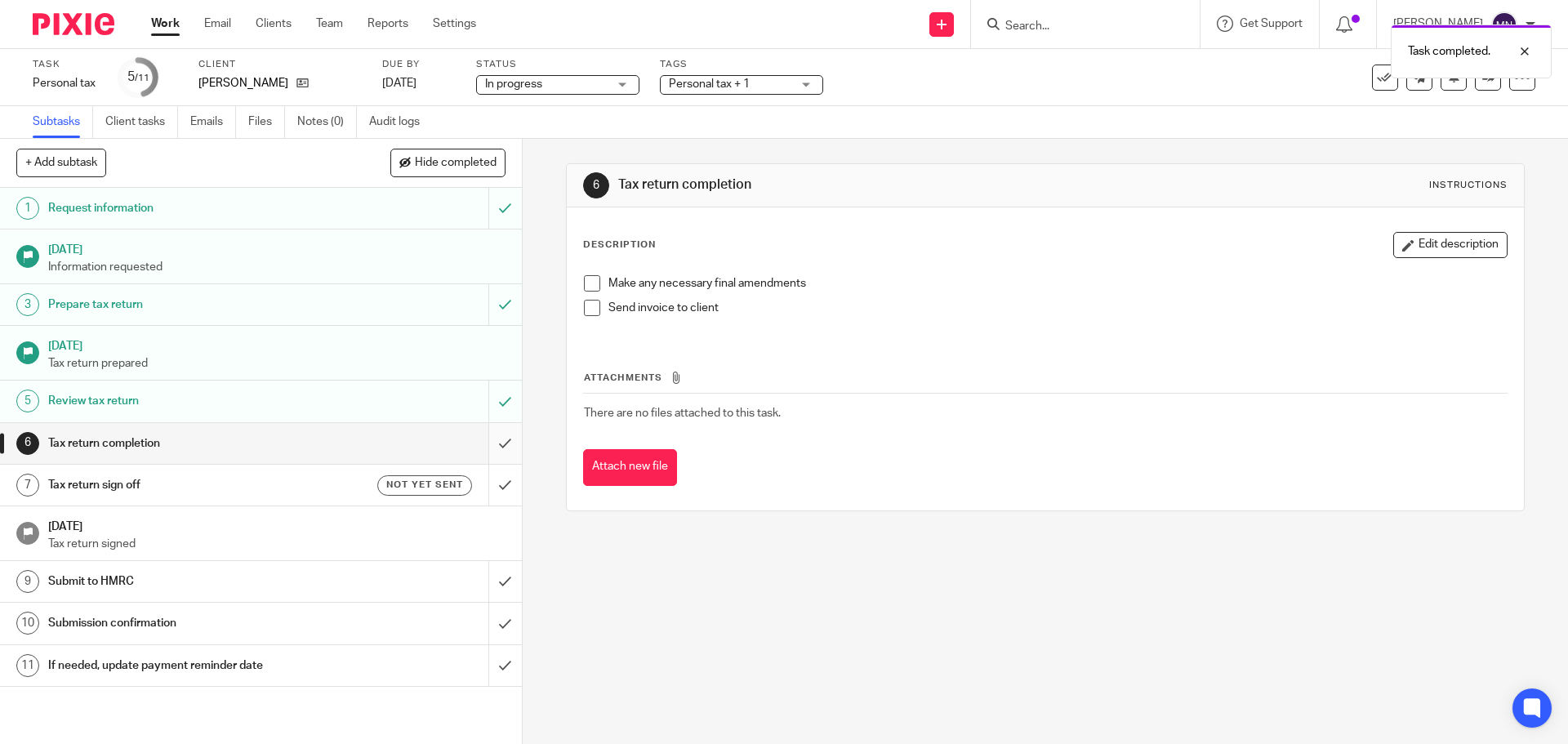
click at [492, 444] on input "submit" at bounding box center [260, 443] width 522 height 41
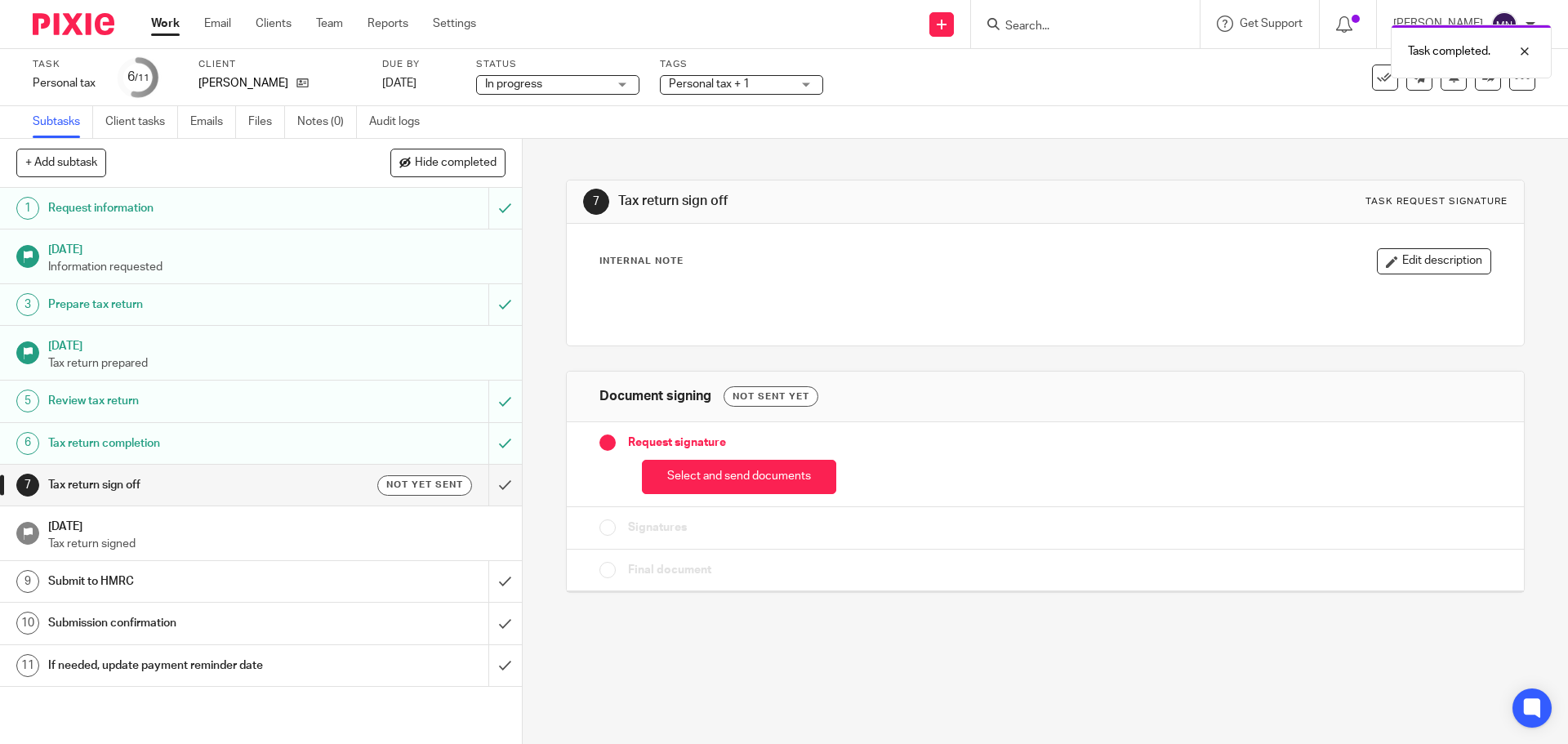
click at [157, 28] on link "Work" at bounding box center [165, 24] width 28 height 16
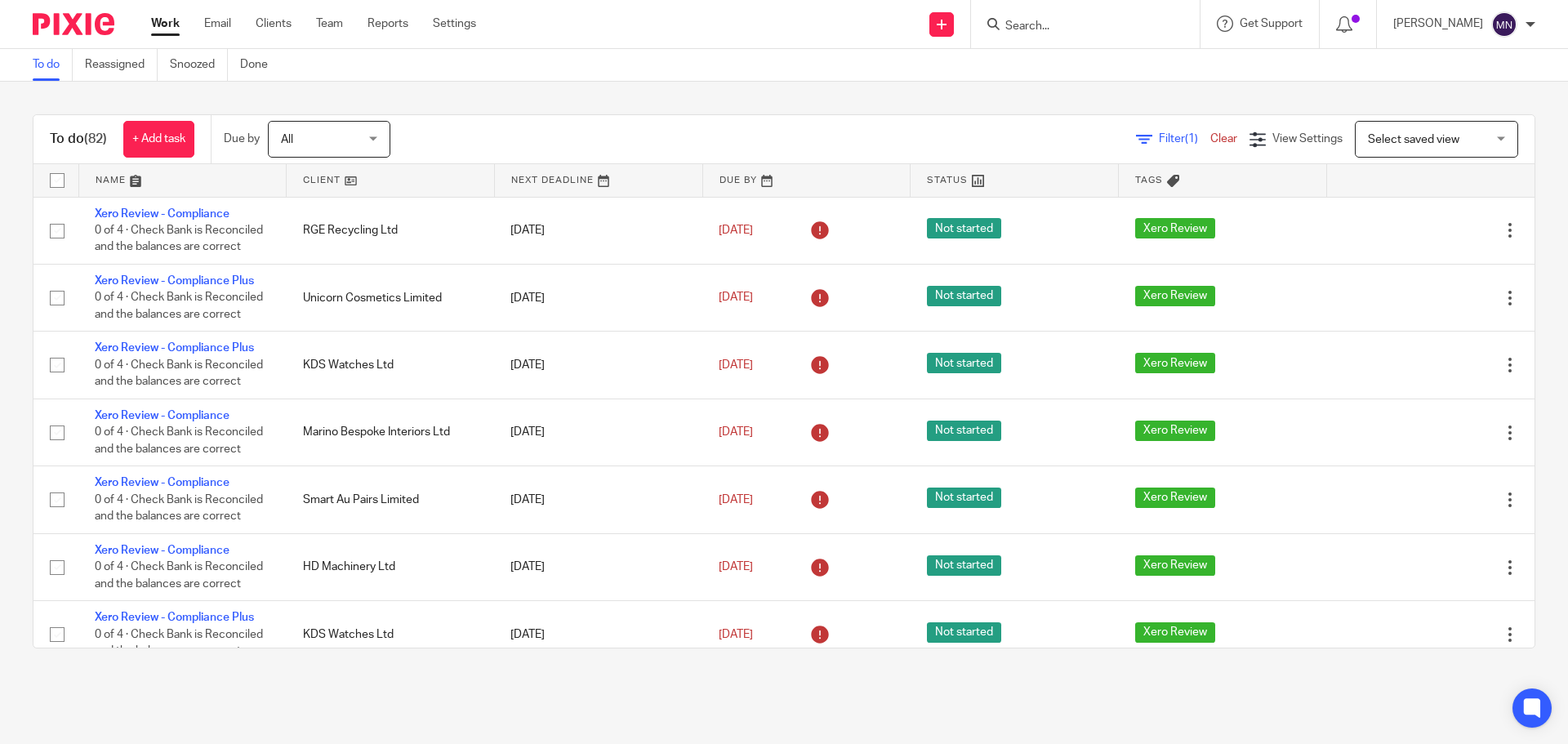
click at [1050, 22] on input "Search" at bounding box center [1076, 27] width 147 height 15
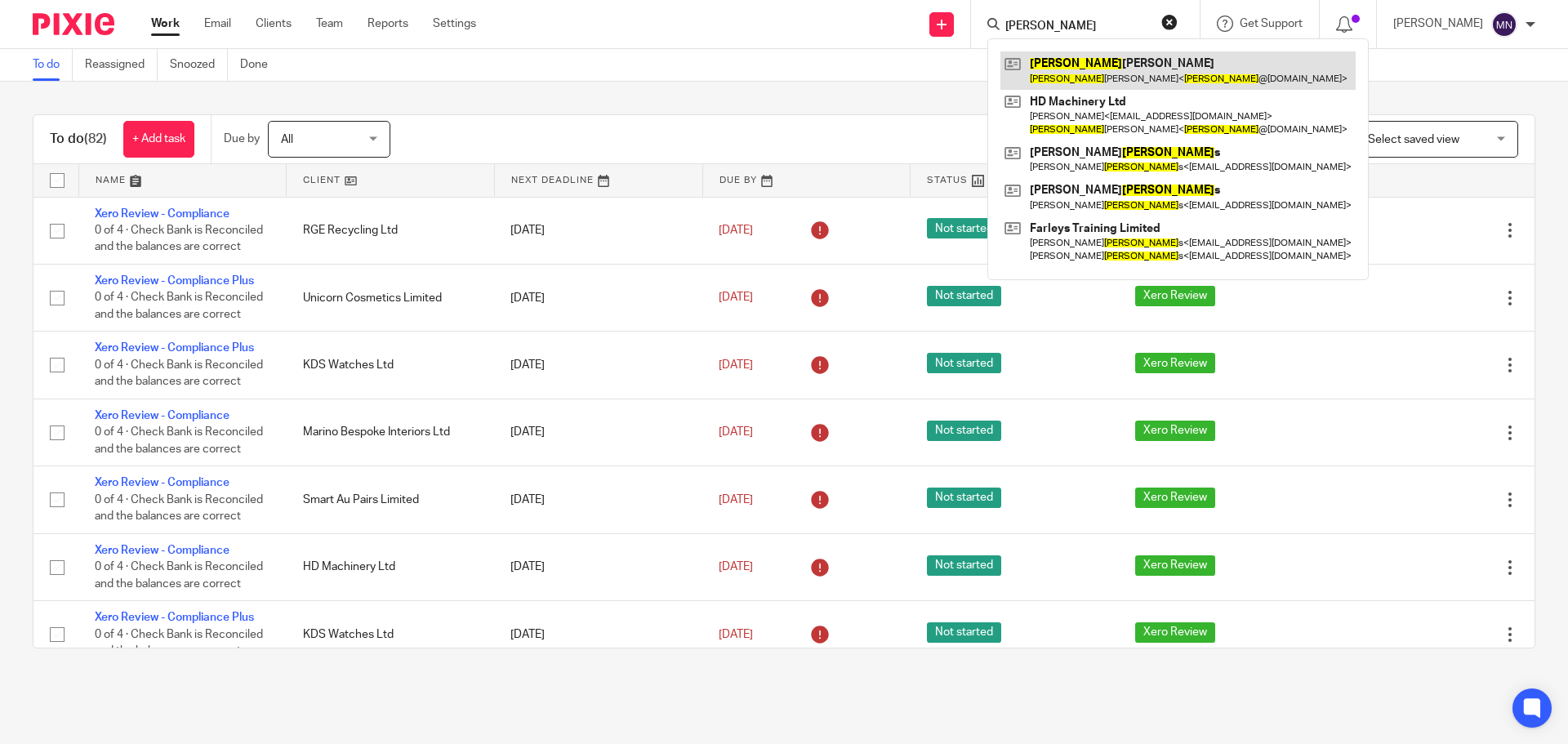
type input "[PERSON_NAME]"
click at [1118, 72] on link at bounding box center [1178, 70] width 355 height 37
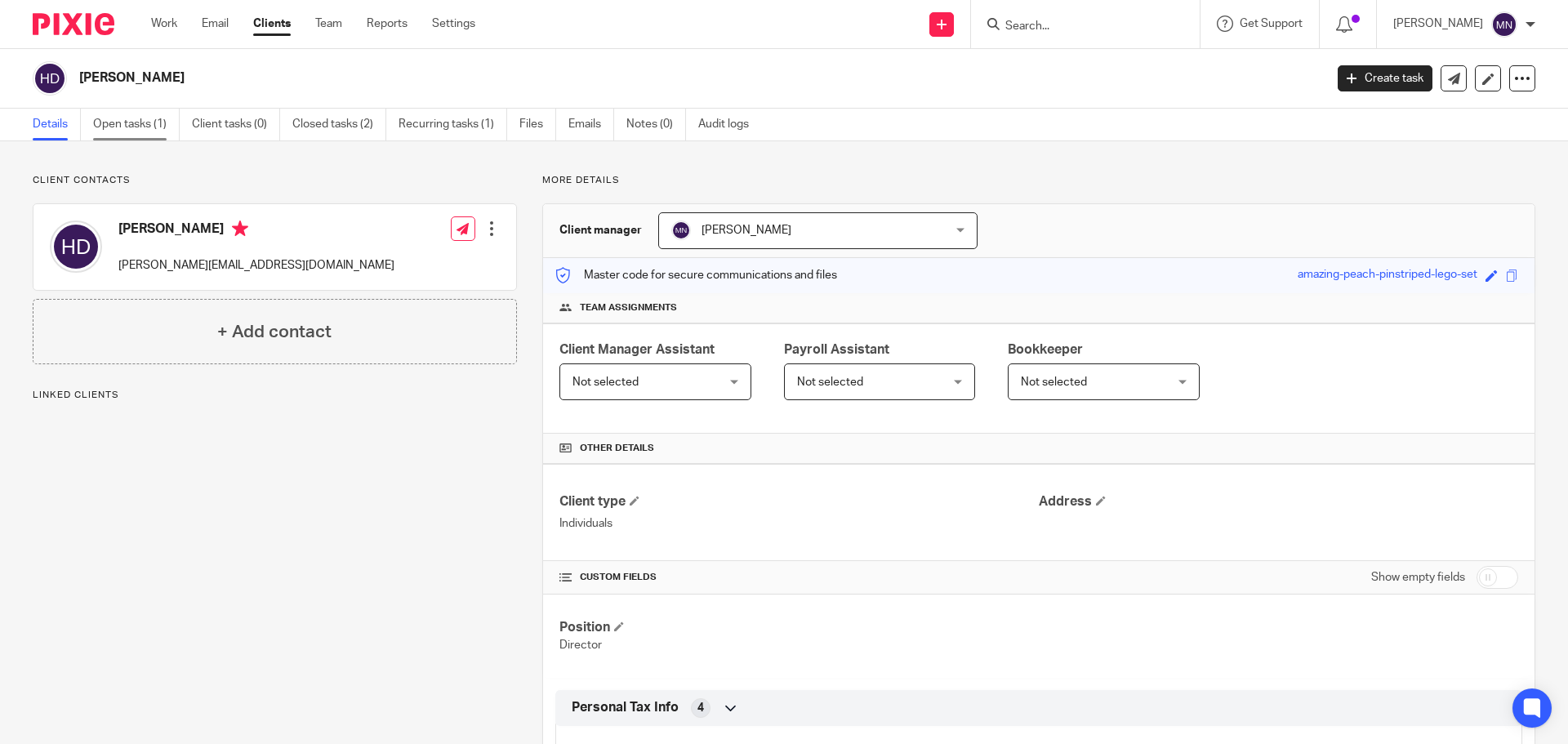
click at [113, 122] on link "Open tasks (1)" at bounding box center [136, 124] width 87 height 32
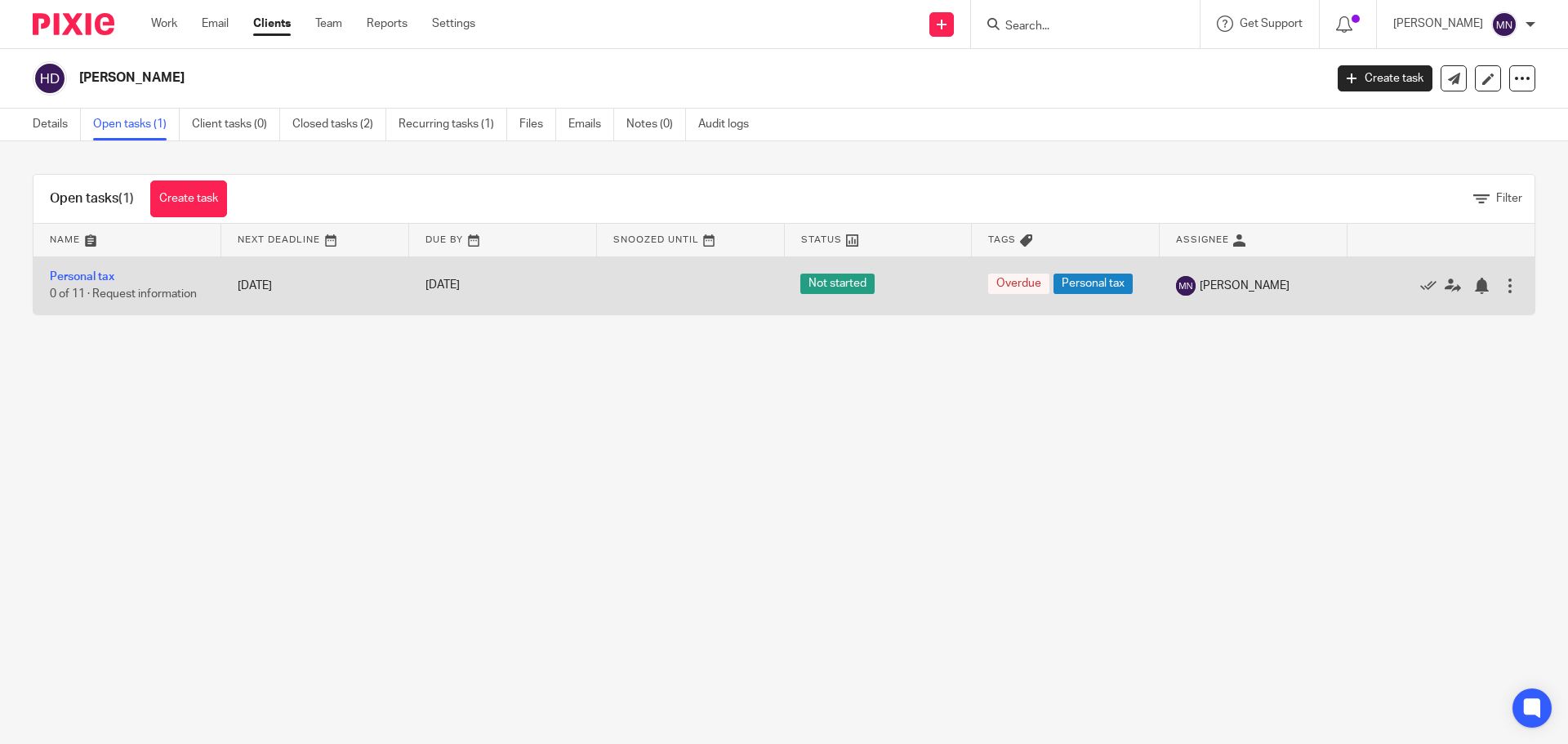
click at [127, 280] on td "Personal tax 0 of 11 · Request information" at bounding box center [127, 286] width 188 height 58
click at [106, 280] on link "Personal tax" at bounding box center [82, 277] width 65 height 12
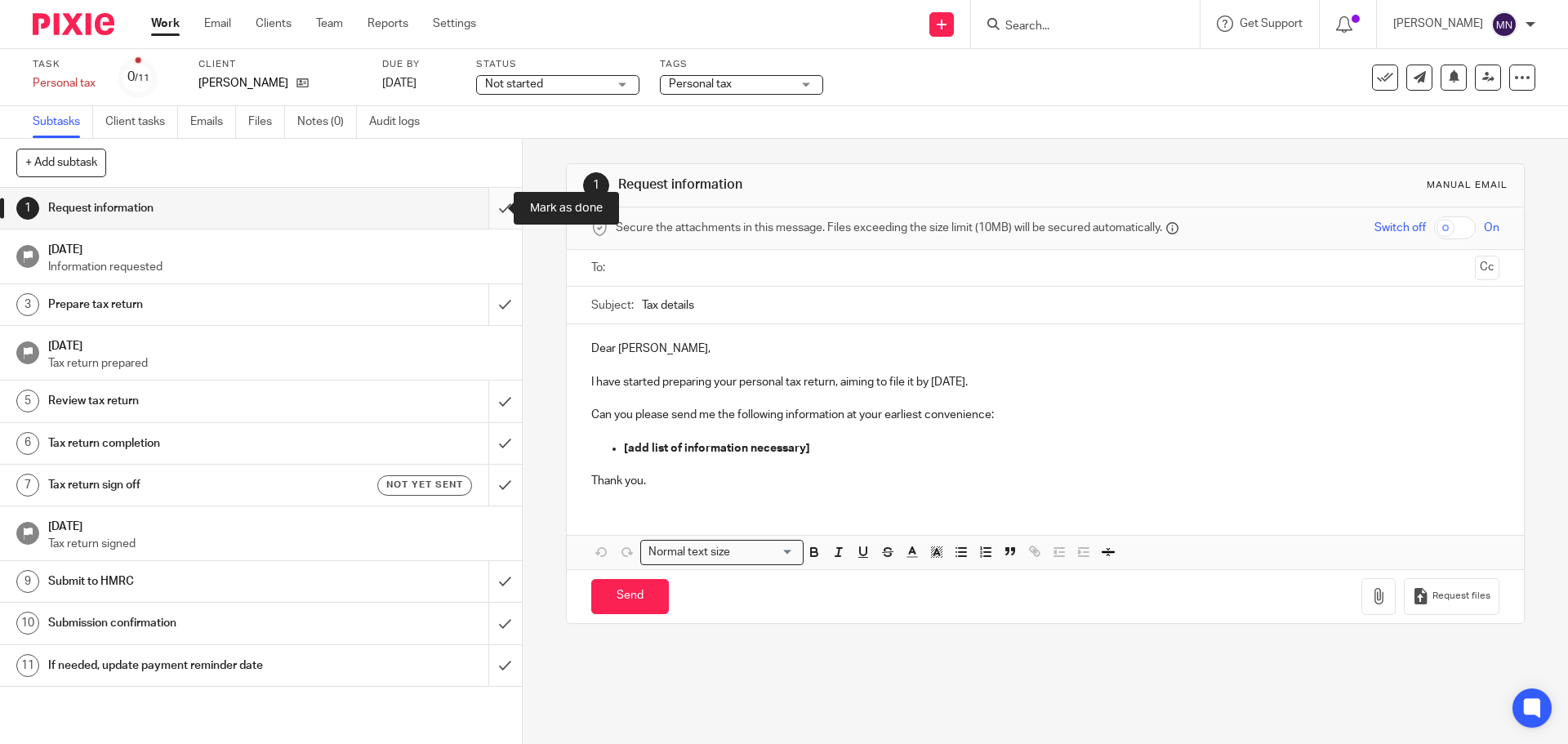
click at [476, 211] on input "submit" at bounding box center [260, 208] width 522 height 41
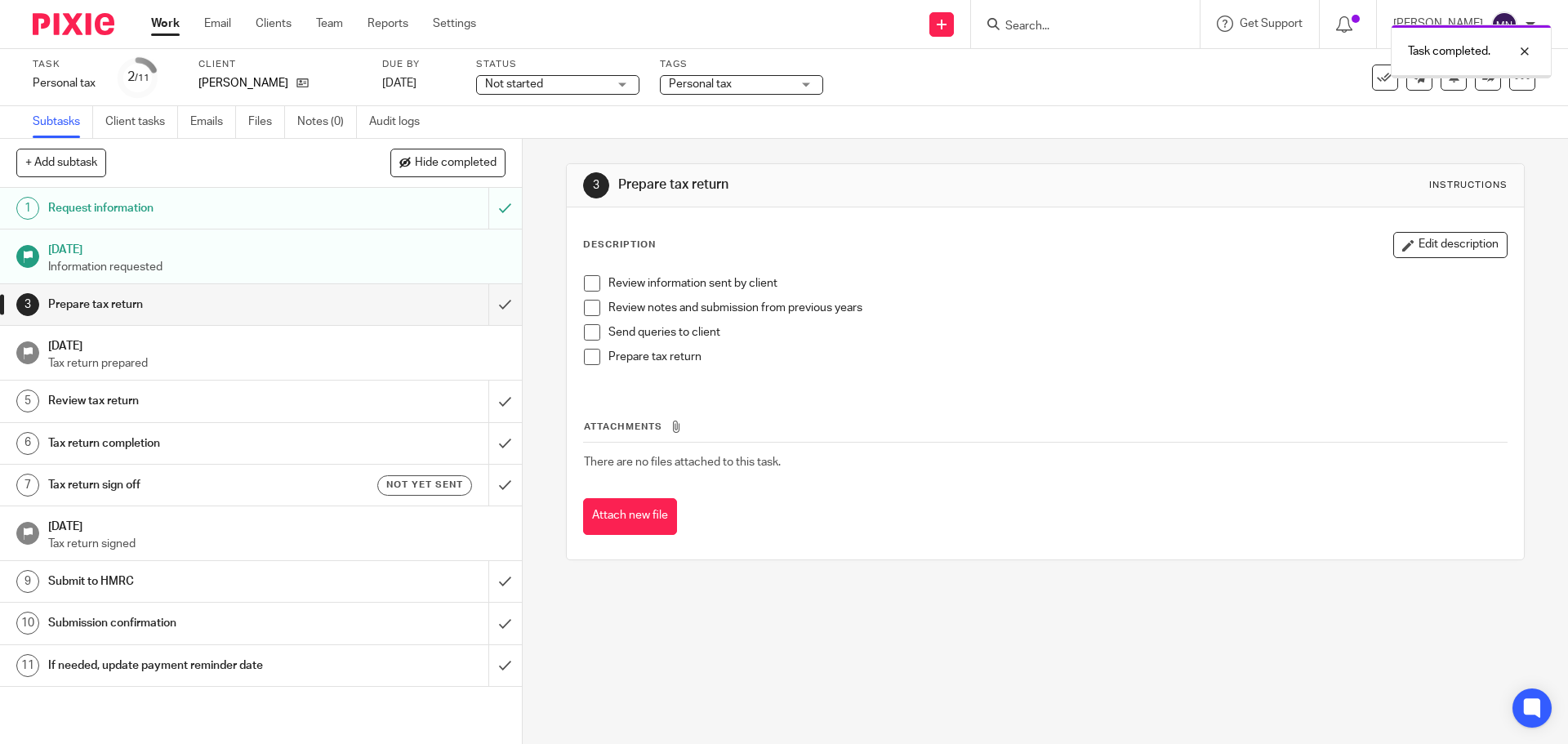
click at [490, 304] on input "submit" at bounding box center [260, 304] width 522 height 41
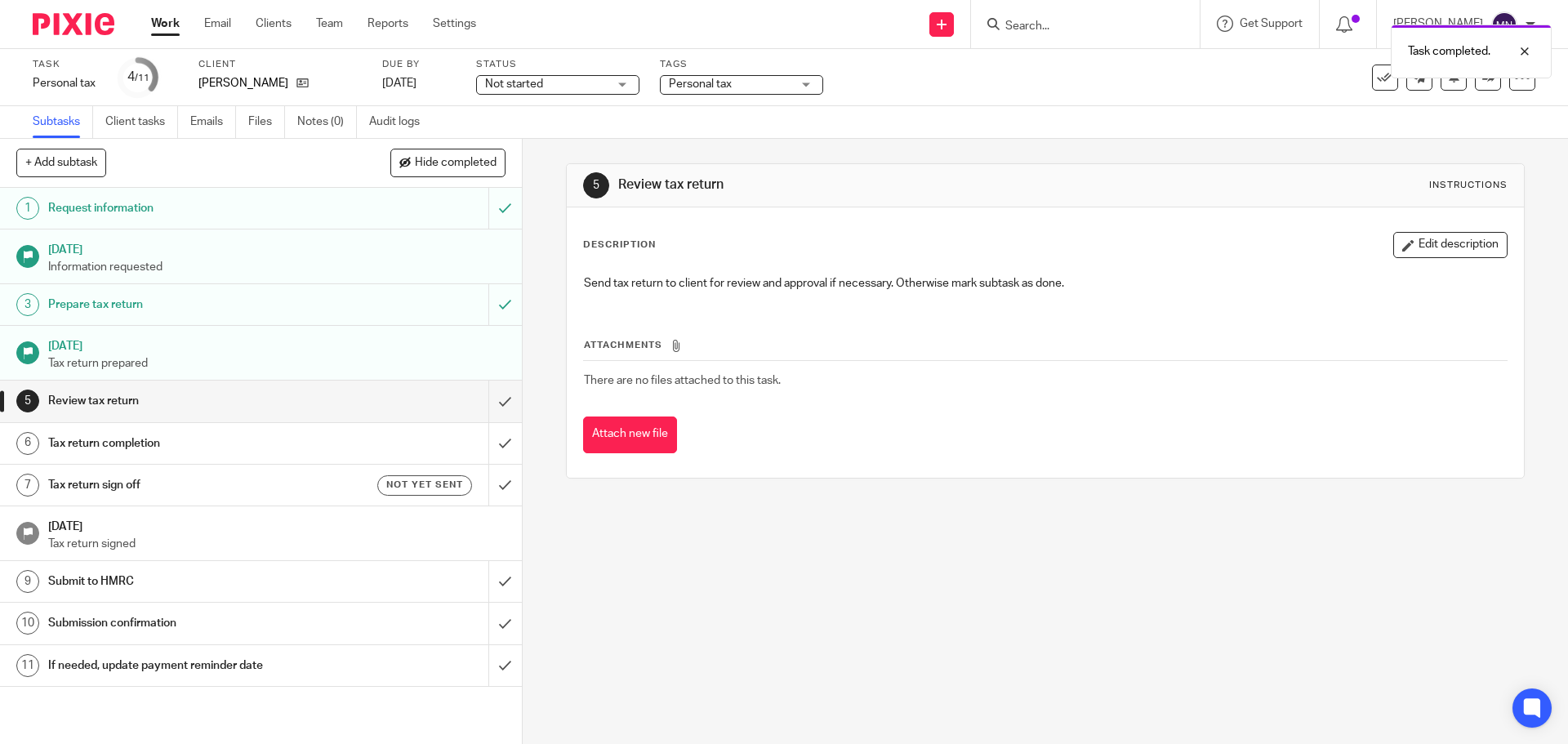
click at [614, 87] on div "Not started Not started" at bounding box center [557, 86] width 163 height 20
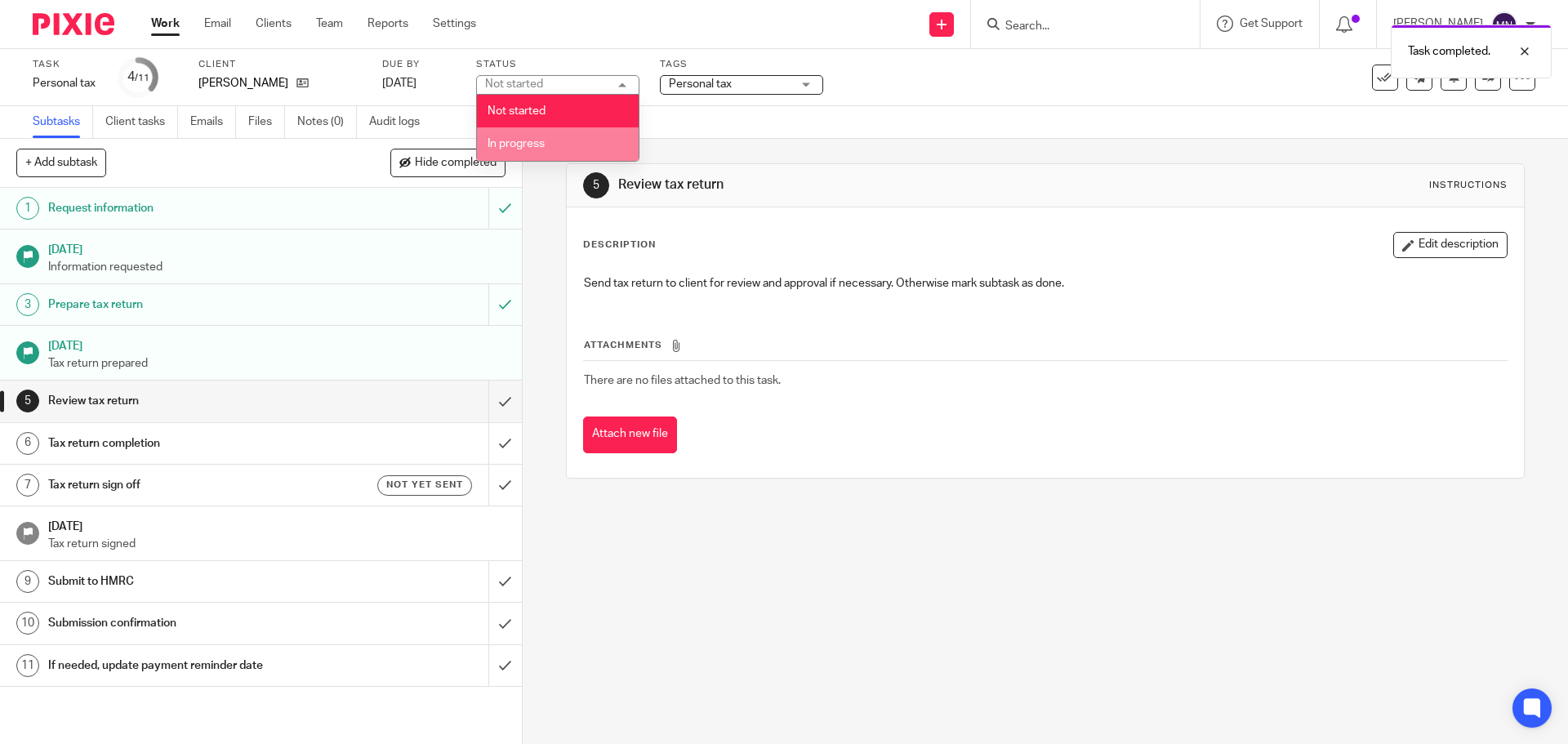
click at [572, 136] on li "In progress" at bounding box center [558, 144] width 162 height 34
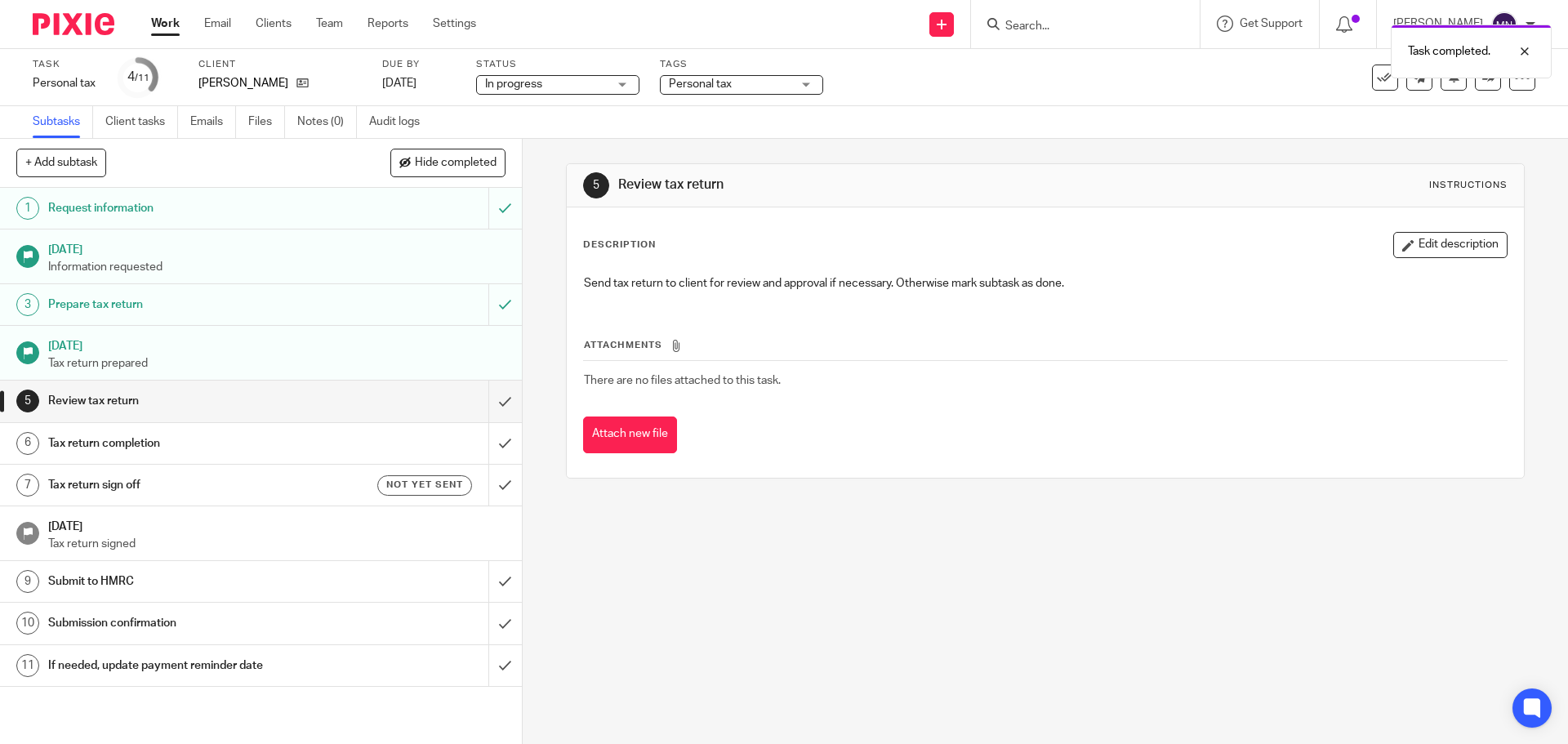
click at [712, 78] on span "Personal tax" at bounding box center [700, 84] width 63 height 12
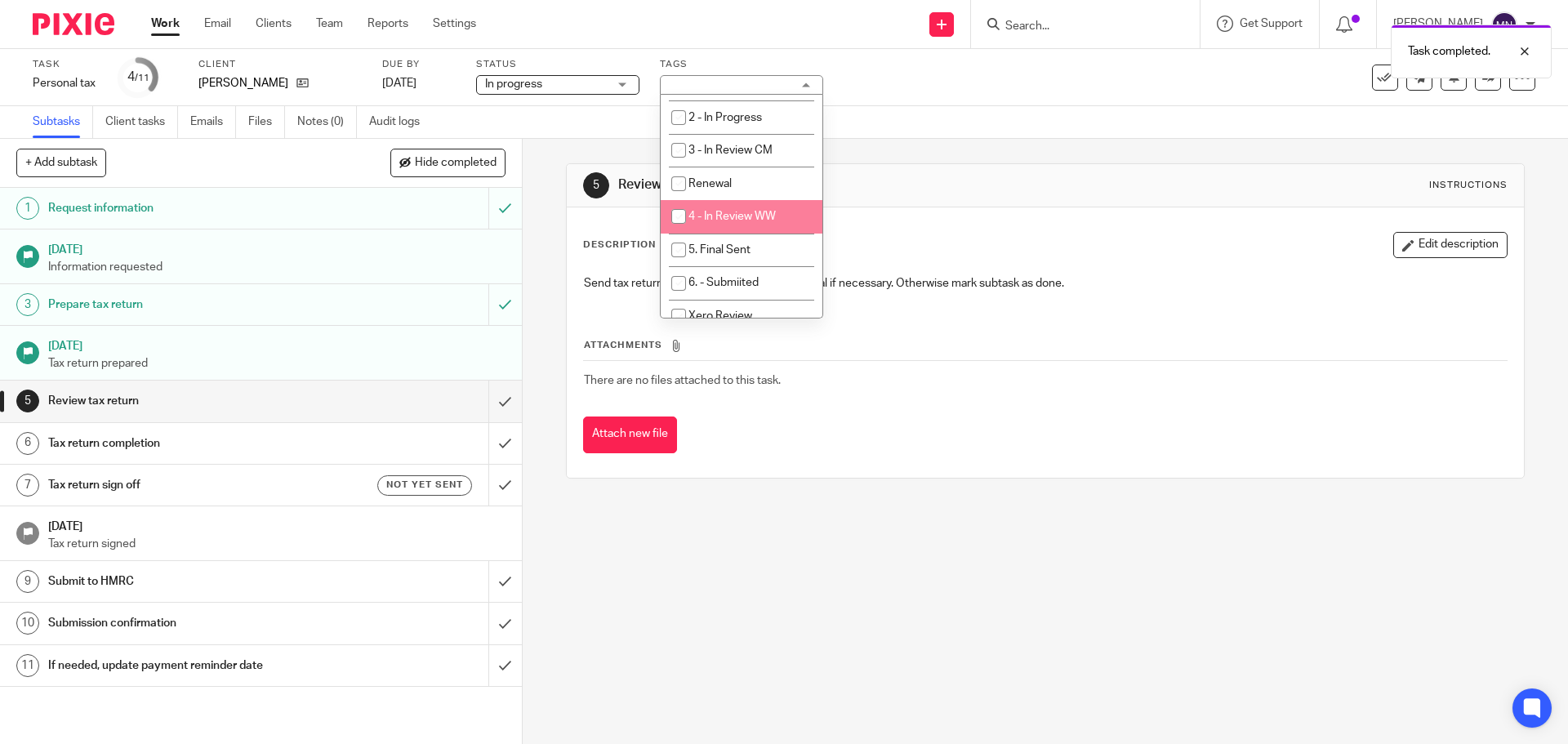
scroll to position [326, 0]
click at [743, 224] on li "4 - In Review WW" at bounding box center [742, 216] width 162 height 34
checkbox input "true"
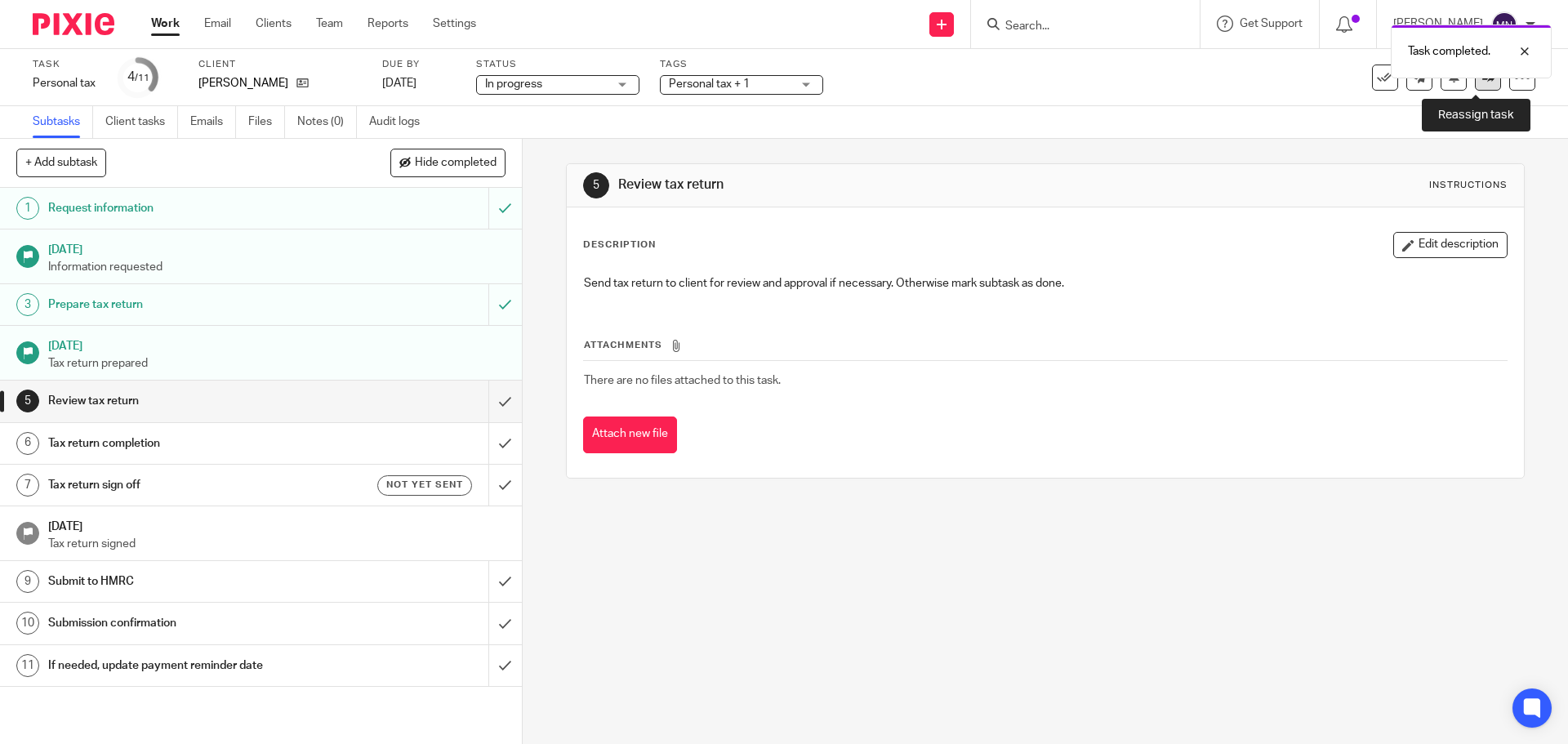
click at [1479, 87] on link at bounding box center [1488, 77] width 26 height 26
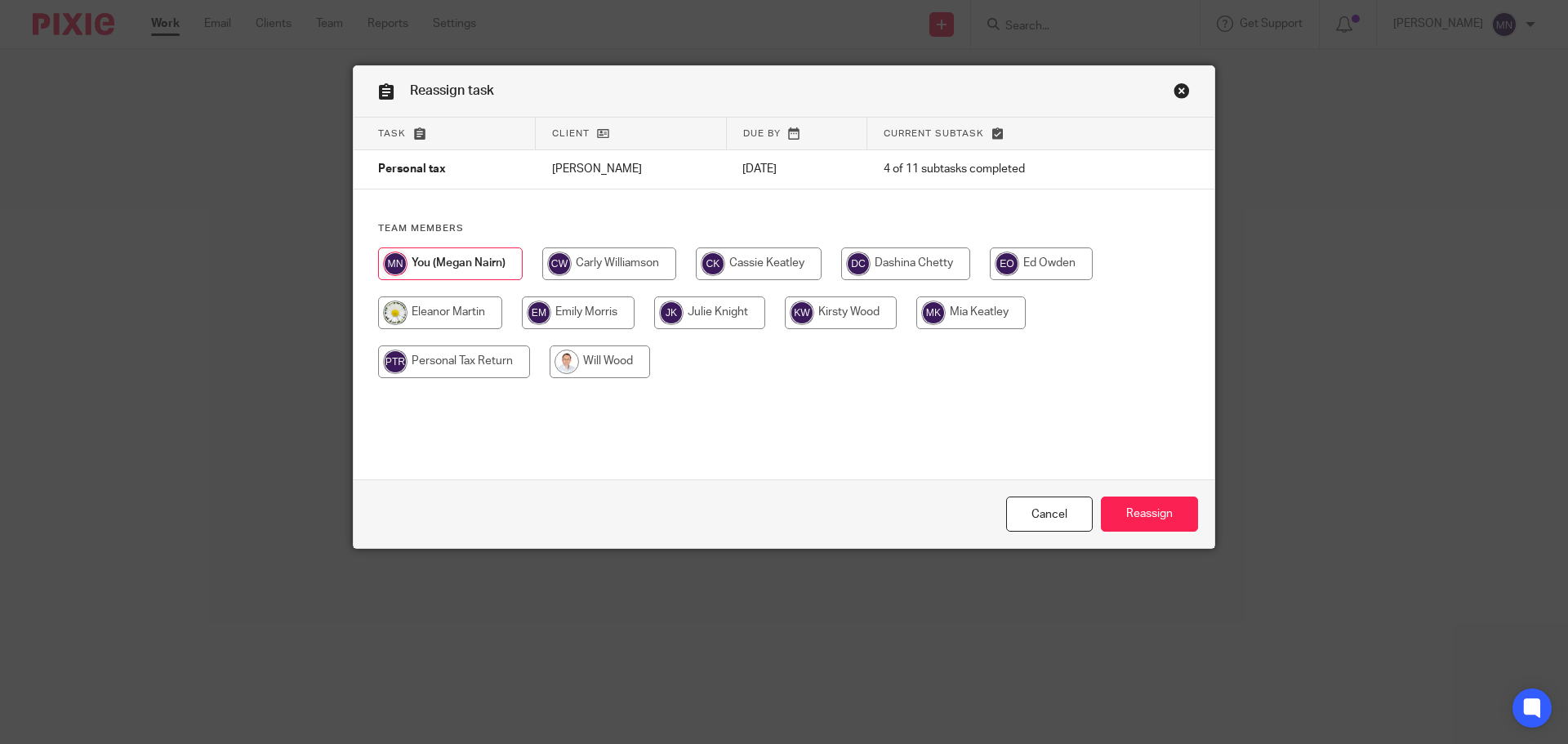
click at [625, 352] on input "radio" at bounding box center [600, 362] width 100 height 33
radio input "true"
click at [1149, 508] on input "Reassign" at bounding box center [1149, 514] width 97 height 36
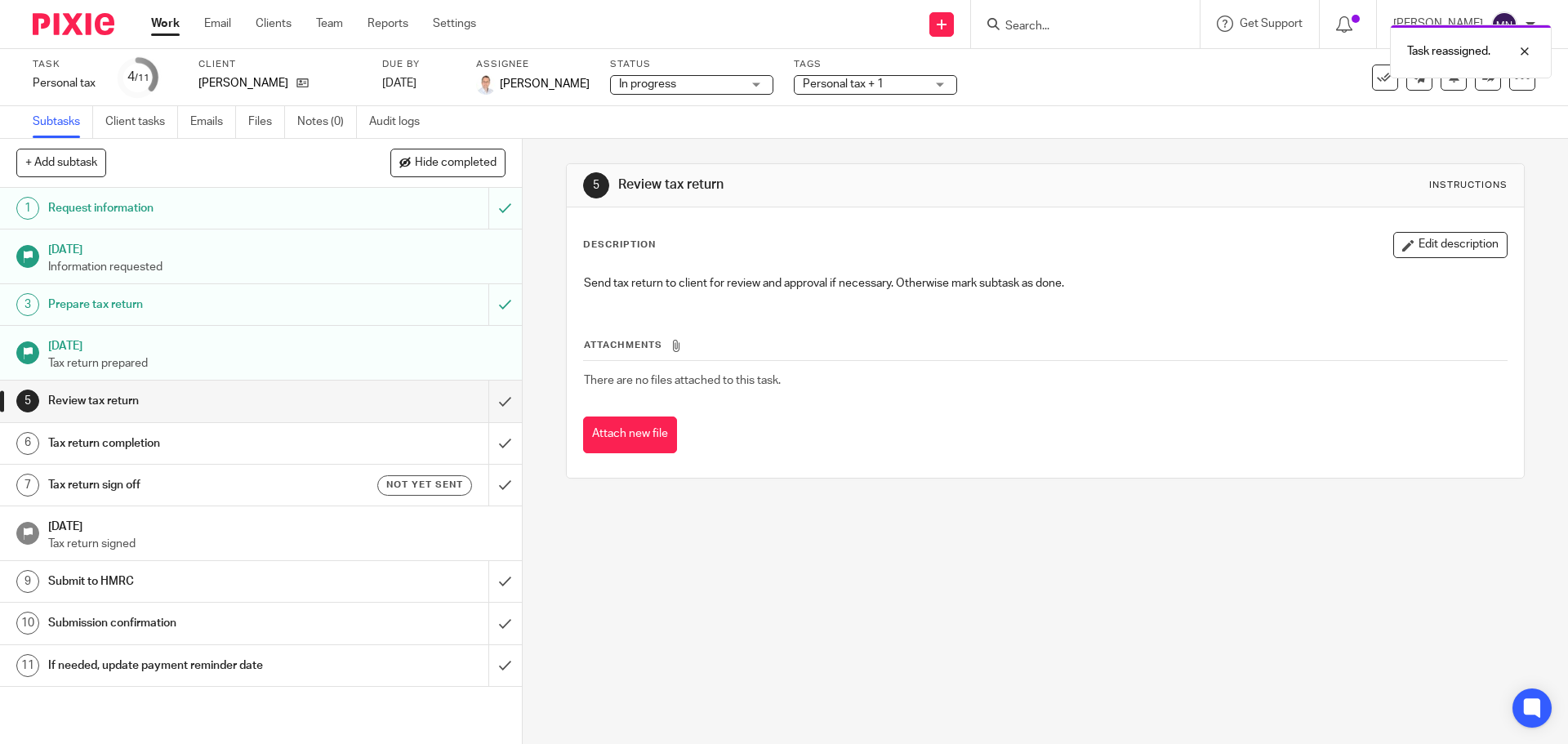
click at [173, 32] on link "Work" at bounding box center [165, 24] width 28 height 16
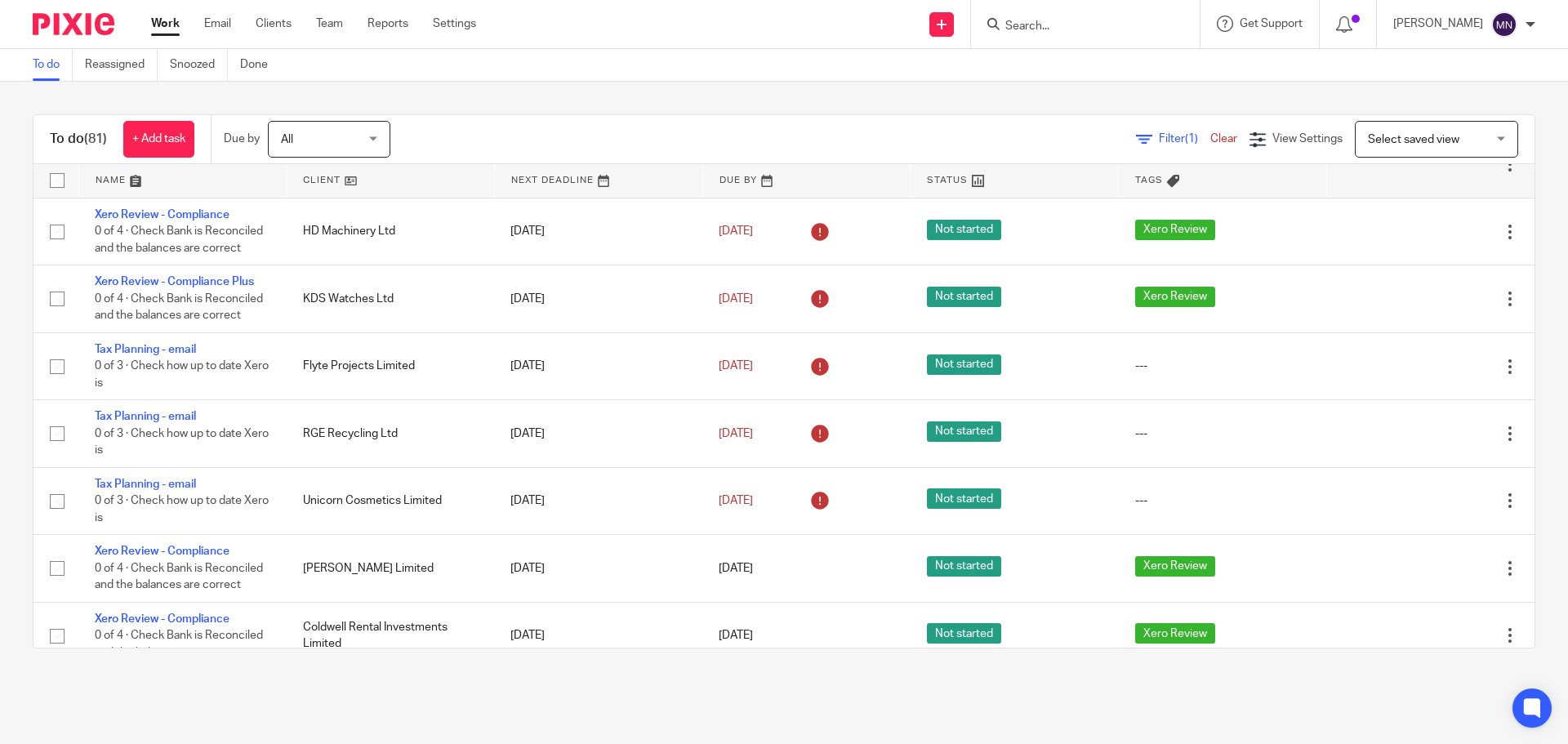
scroll to position [321, 0]
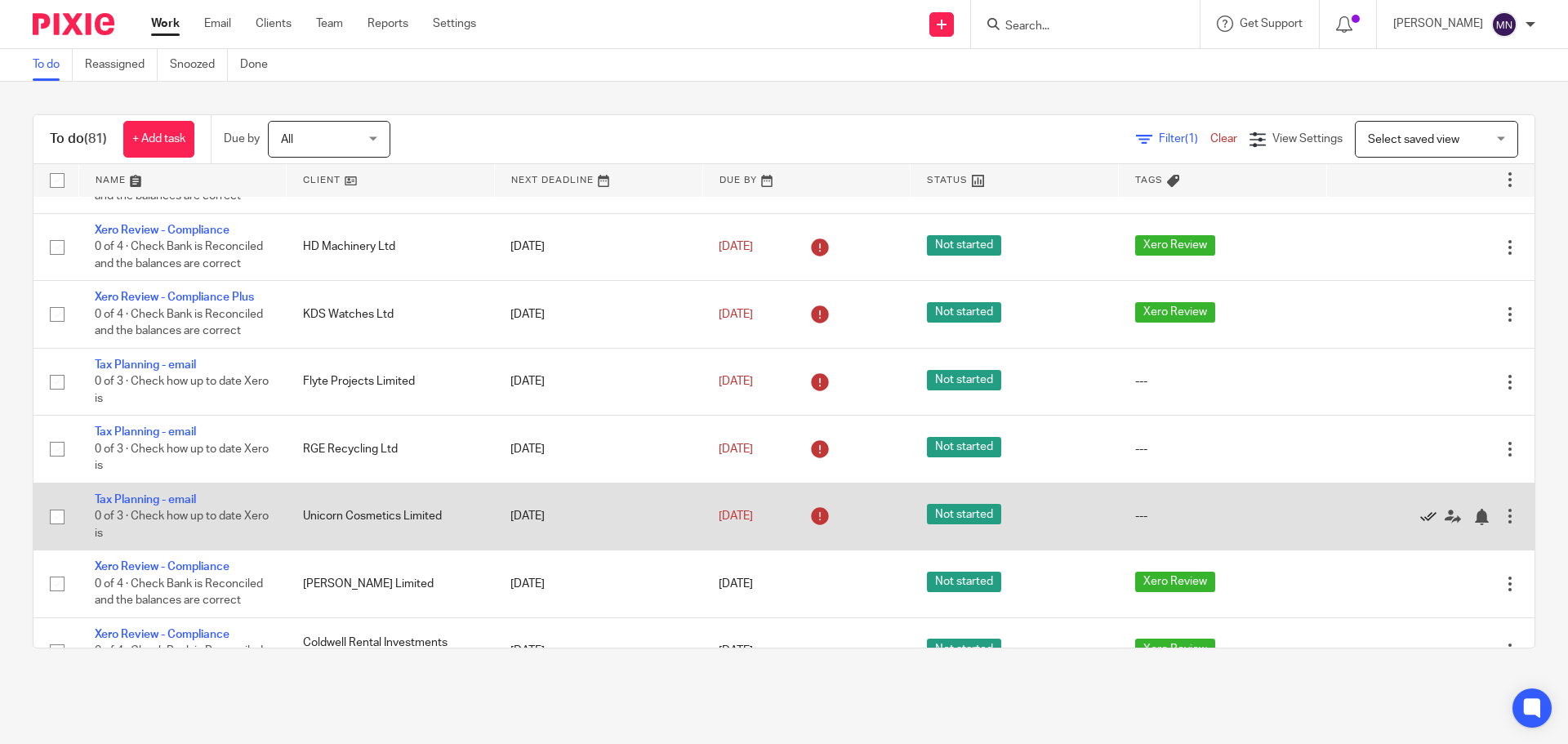
click at [1420, 515] on icon at bounding box center [1429, 517] width 16 height 16
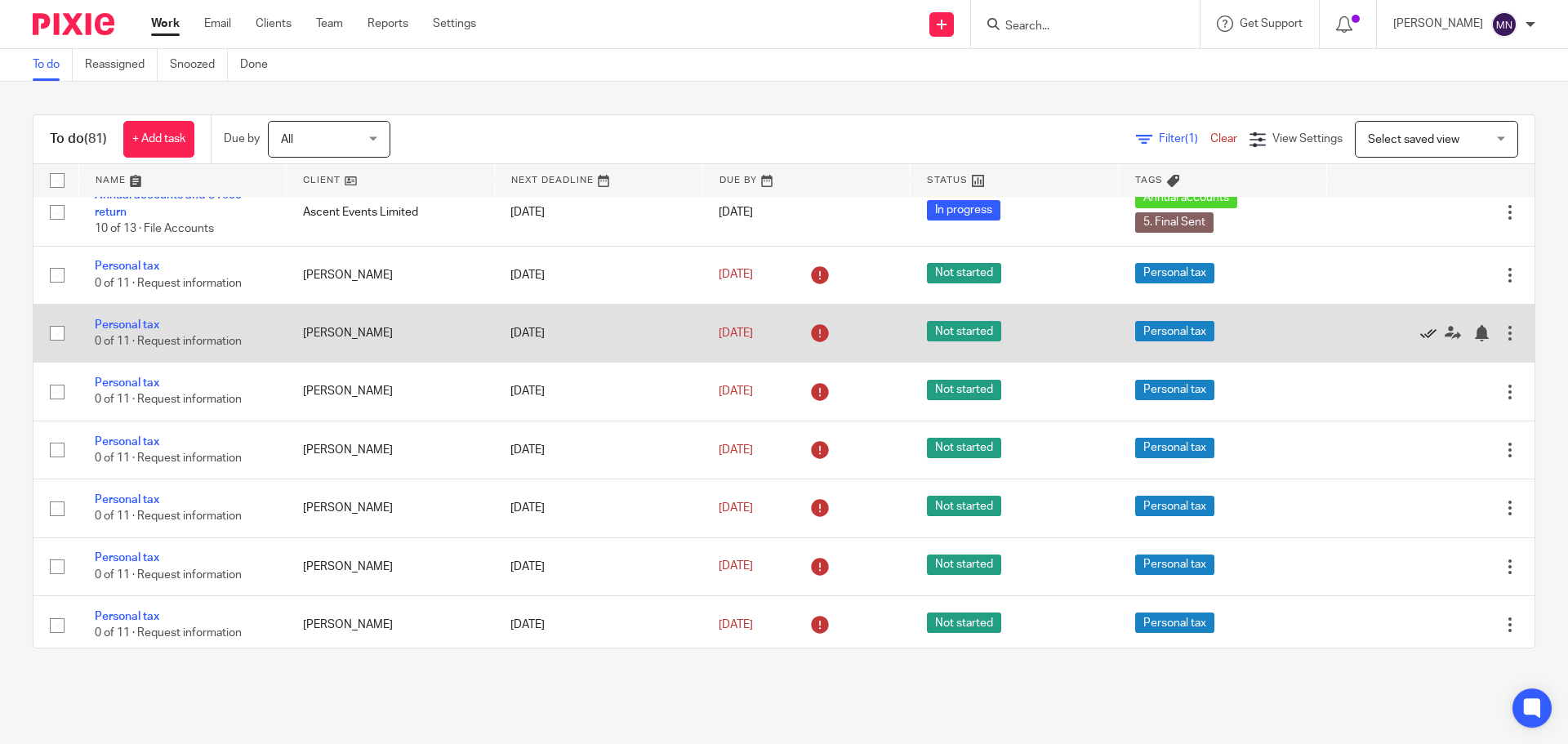
scroll to position [1646, 0]
click at [1383, 337] on div at bounding box center [1422, 332] width 159 height 16
click at [1420, 331] on icon at bounding box center [1429, 332] width 16 height 16
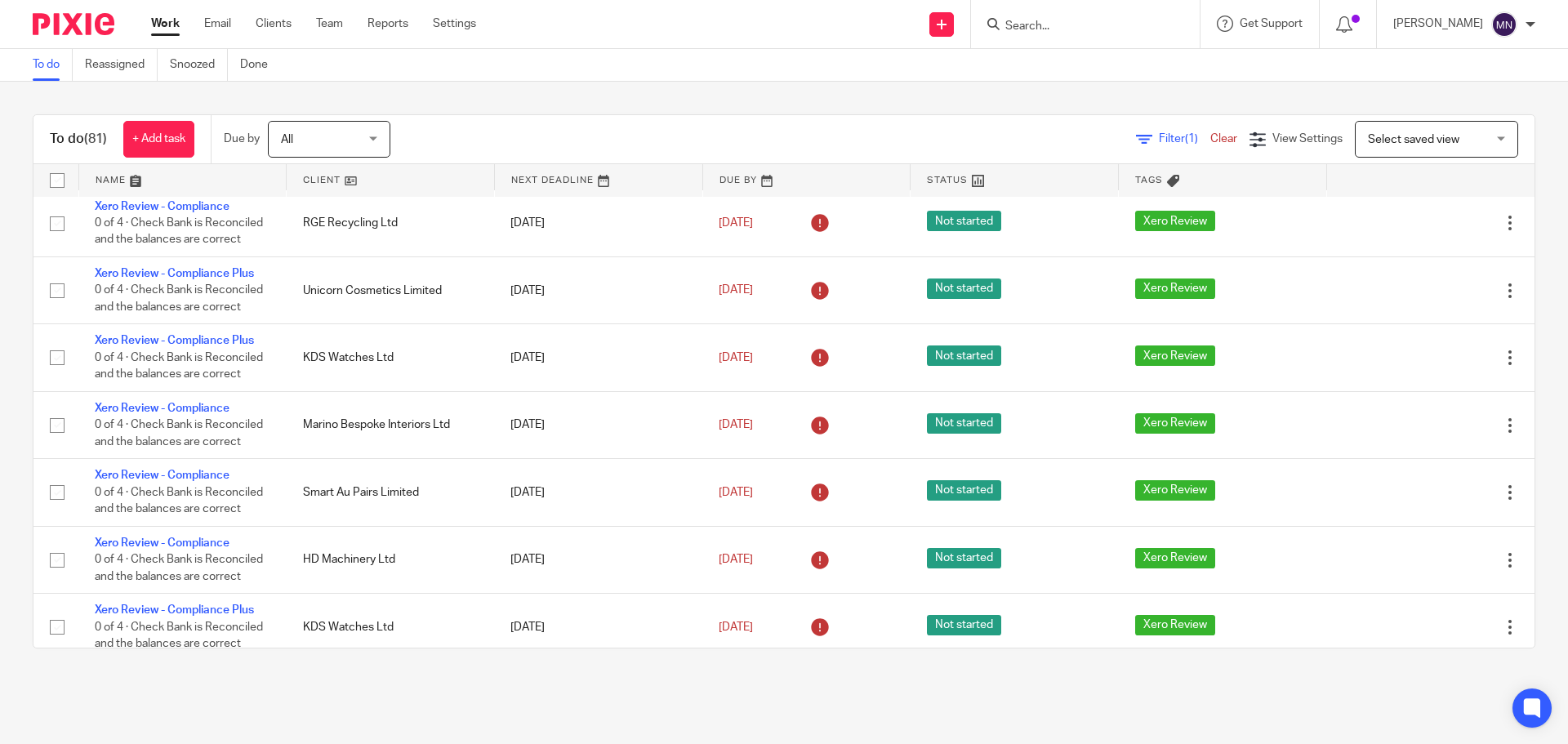
scroll to position [0, 0]
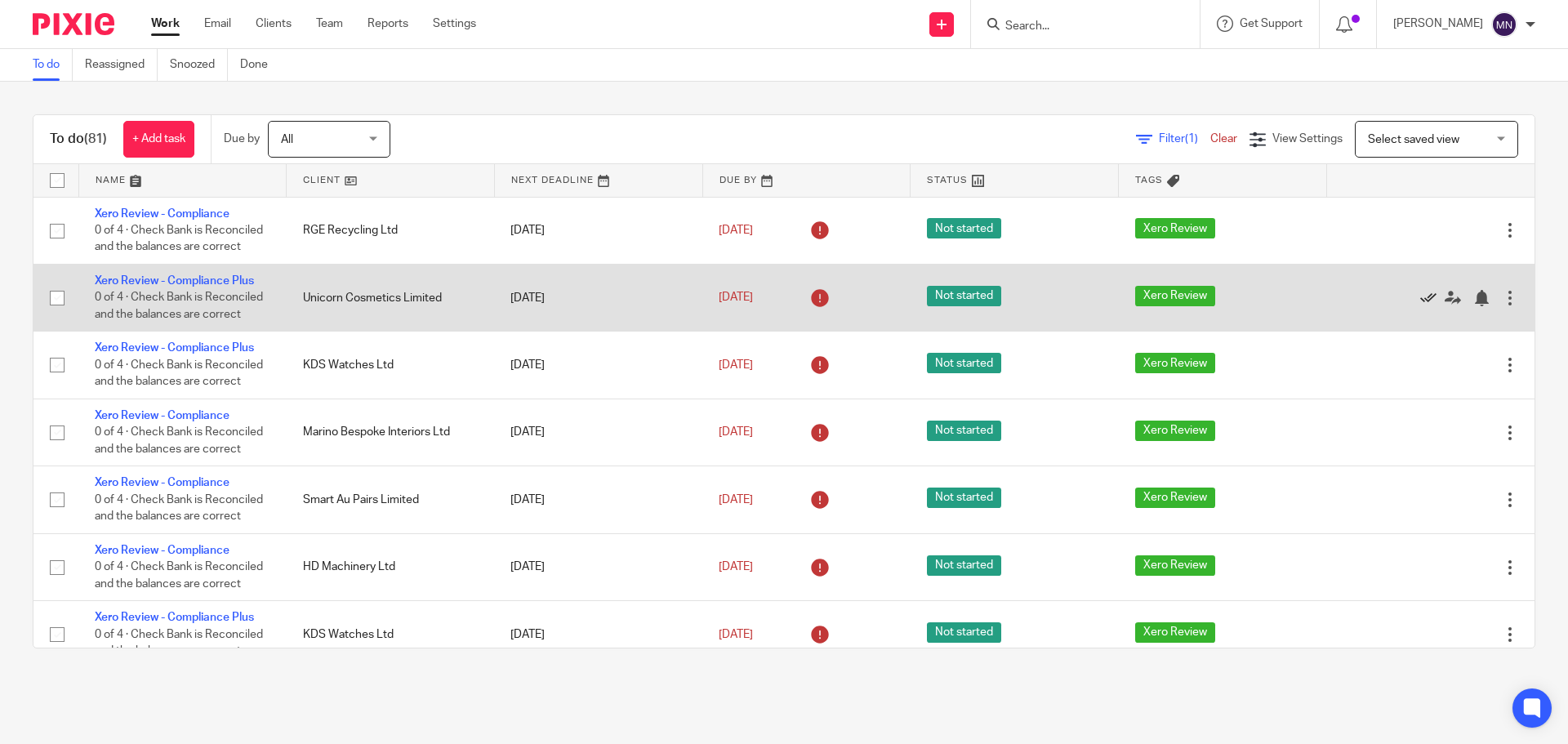
click at [1420, 297] on icon at bounding box center [1429, 298] width 16 height 16
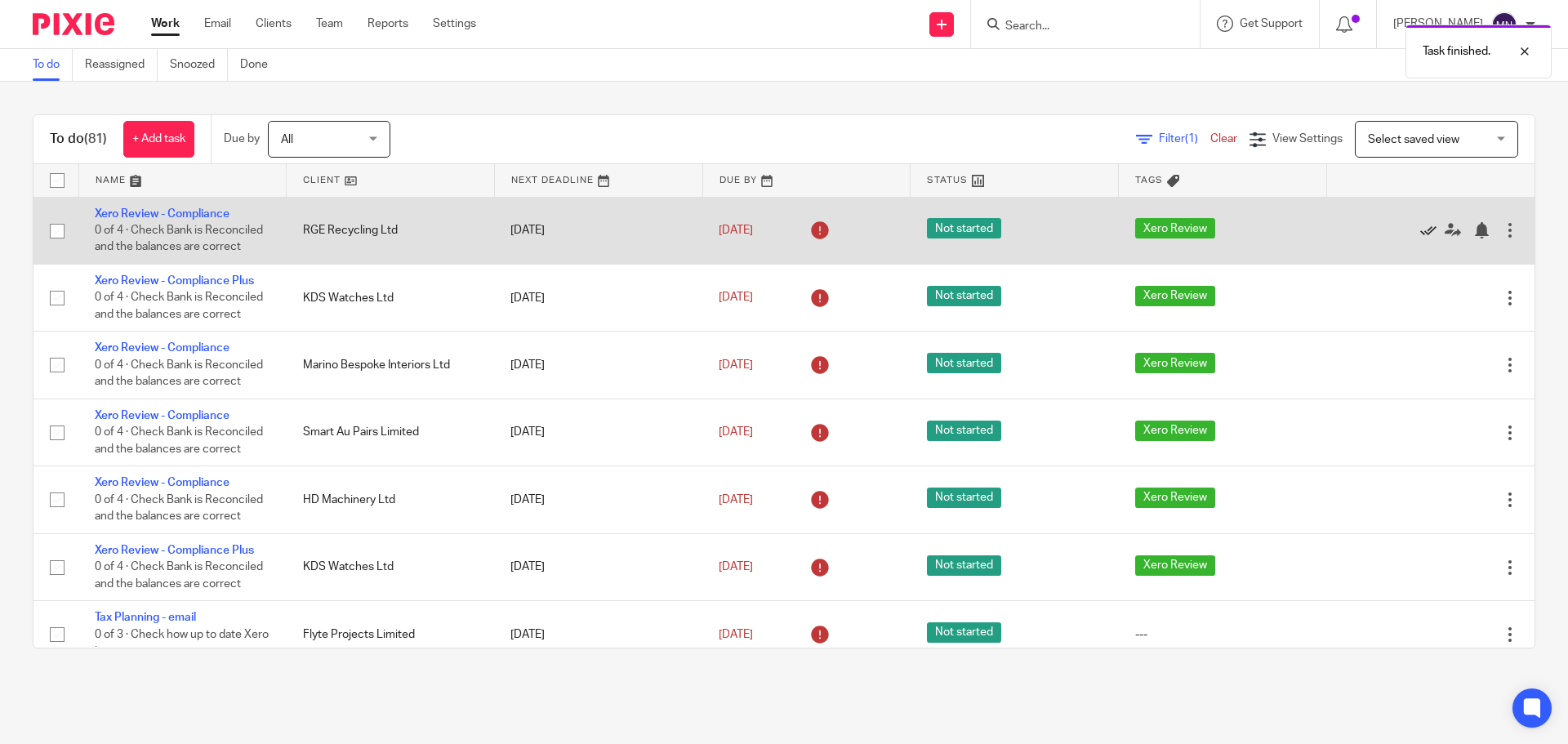
click at [1420, 231] on icon at bounding box center [1429, 230] width 16 height 16
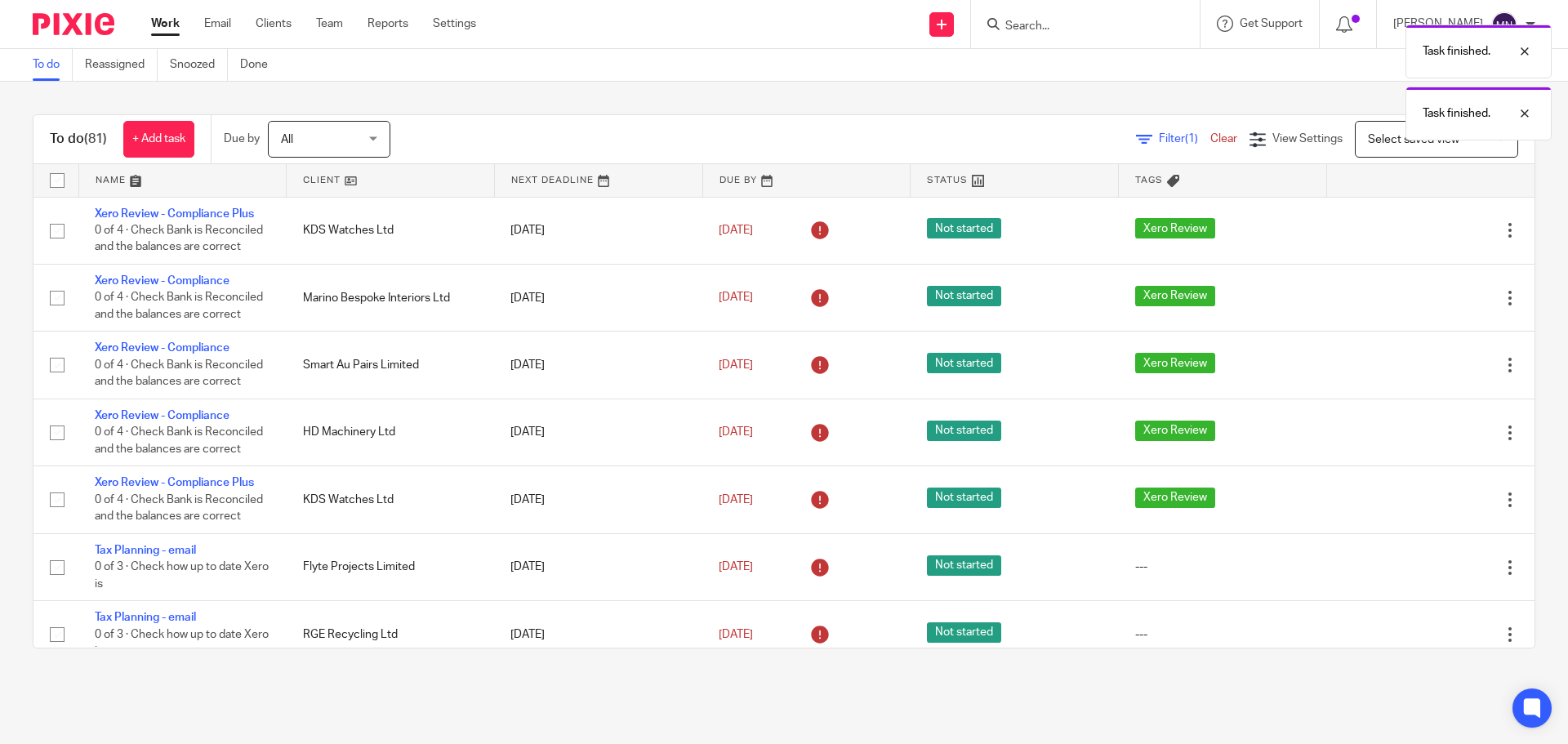
click at [1420, 231] on icon at bounding box center [1429, 230] width 16 height 16
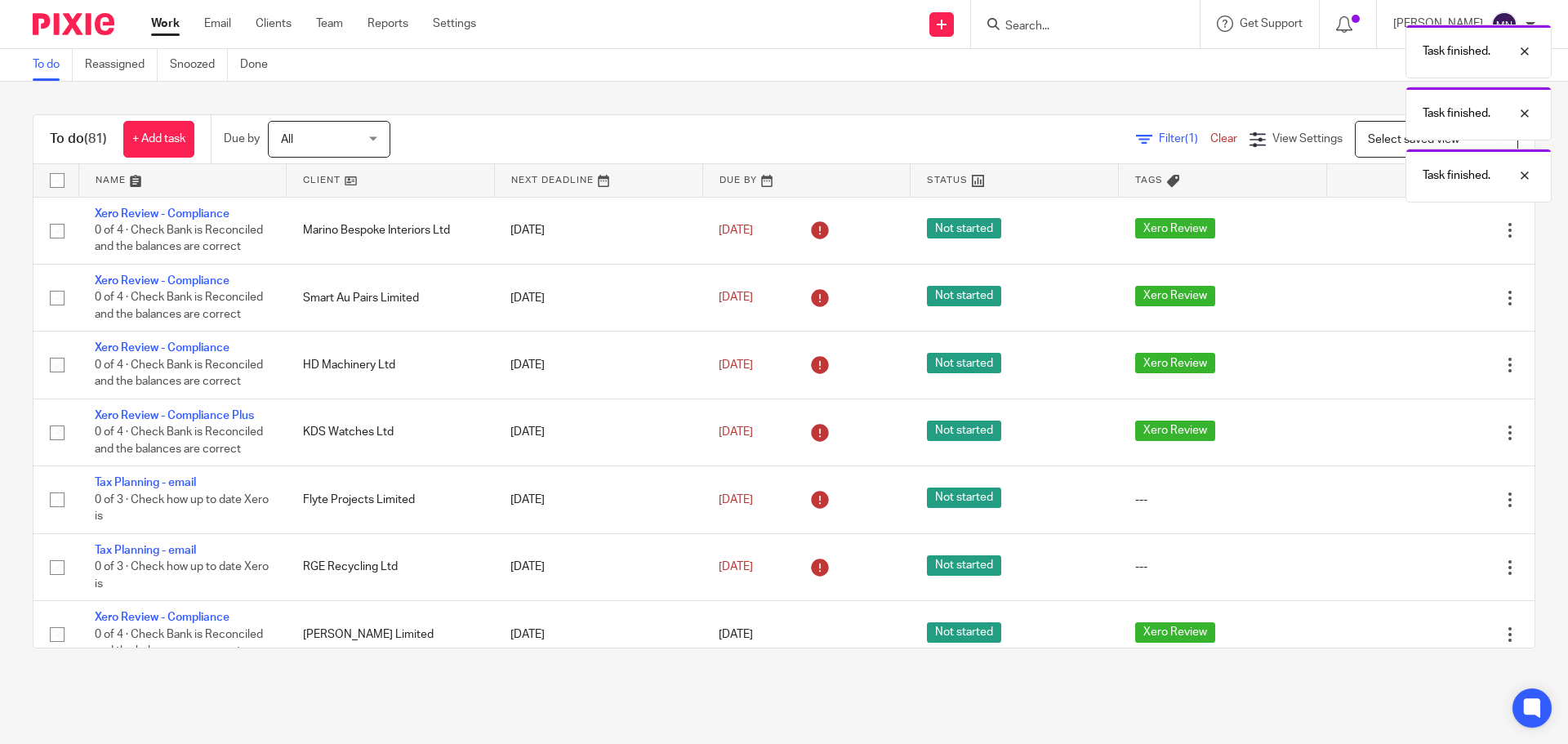
click at [1420, 231] on icon at bounding box center [1429, 230] width 16 height 16
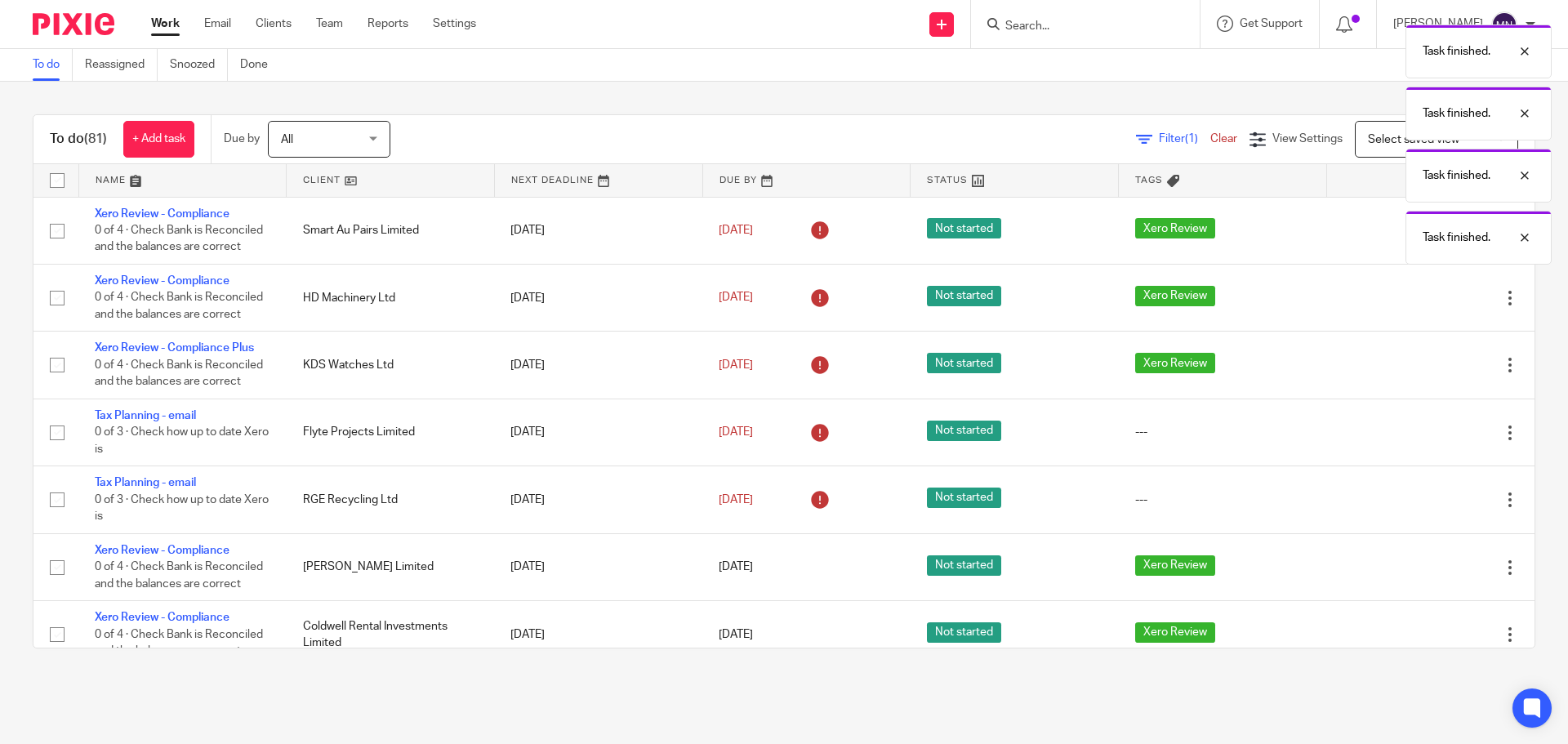
click at [1397, 231] on div "Task finished. Task finished. Task finished. Task finished." at bounding box center [1167, 140] width 768 height 249
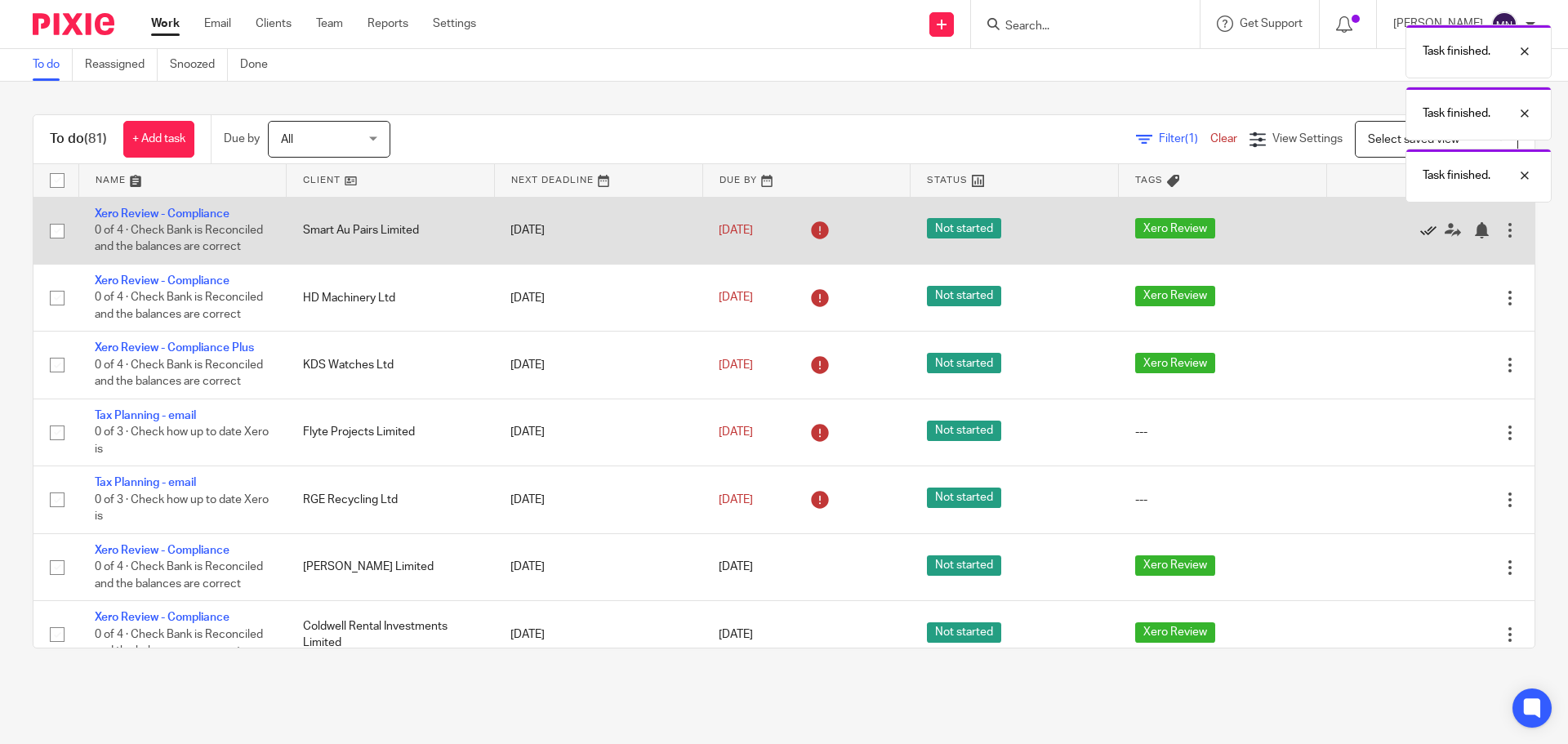
click at [1420, 232] on icon at bounding box center [1429, 230] width 16 height 16
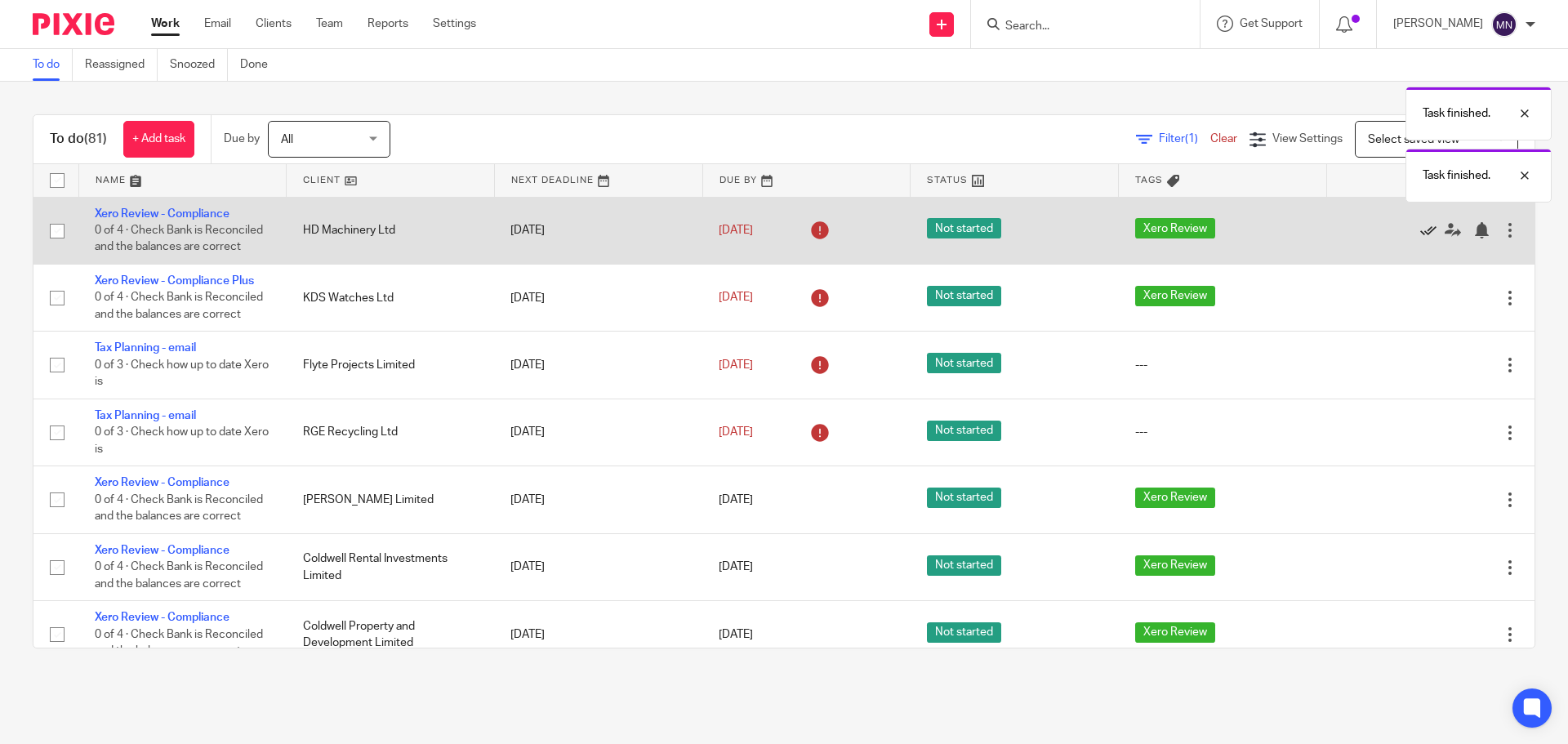
click at [1420, 232] on icon at bounding box center [1429, 230] width 16 height 16
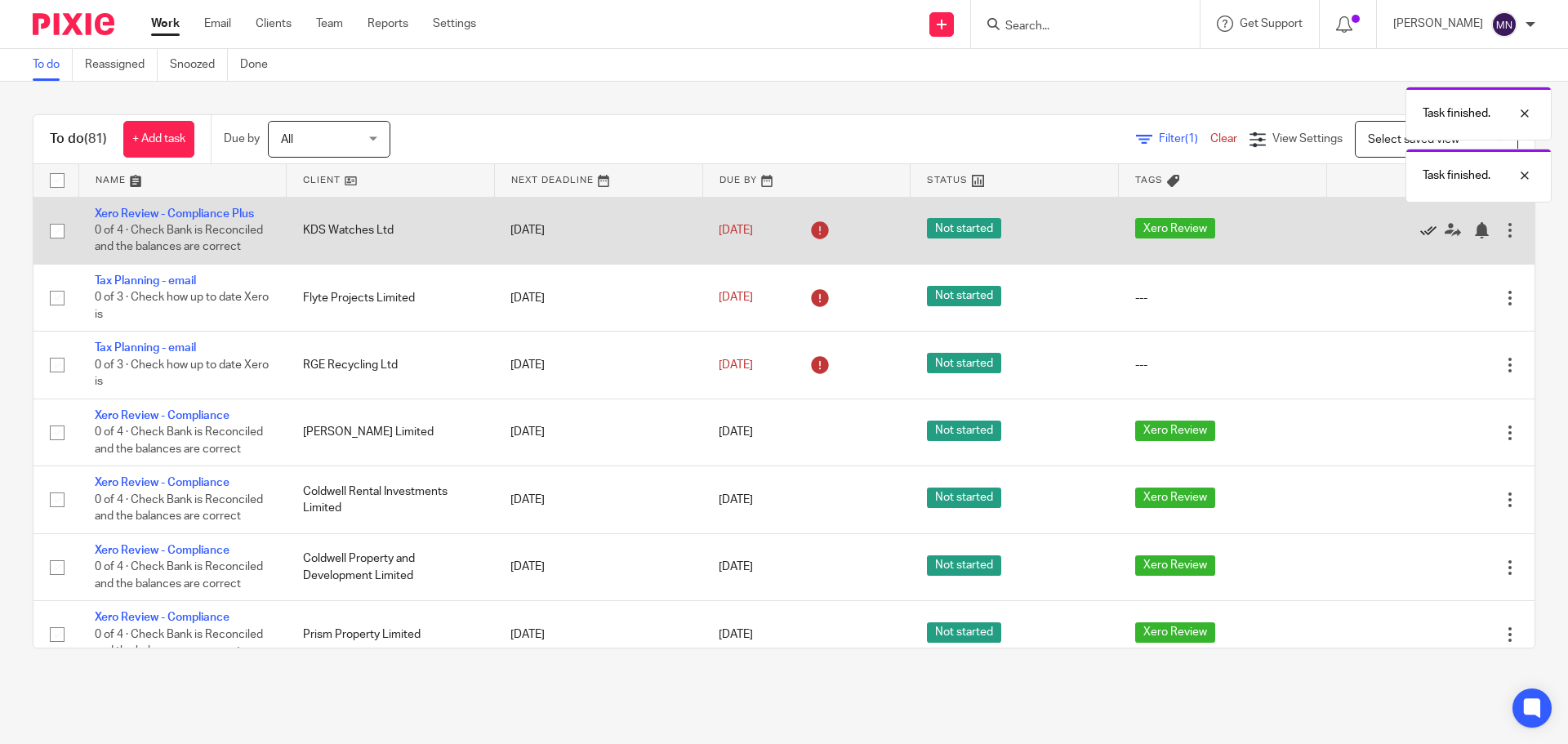
click at [1420, 232] on icon at bounding box center [1429, 230] width 16 height 16
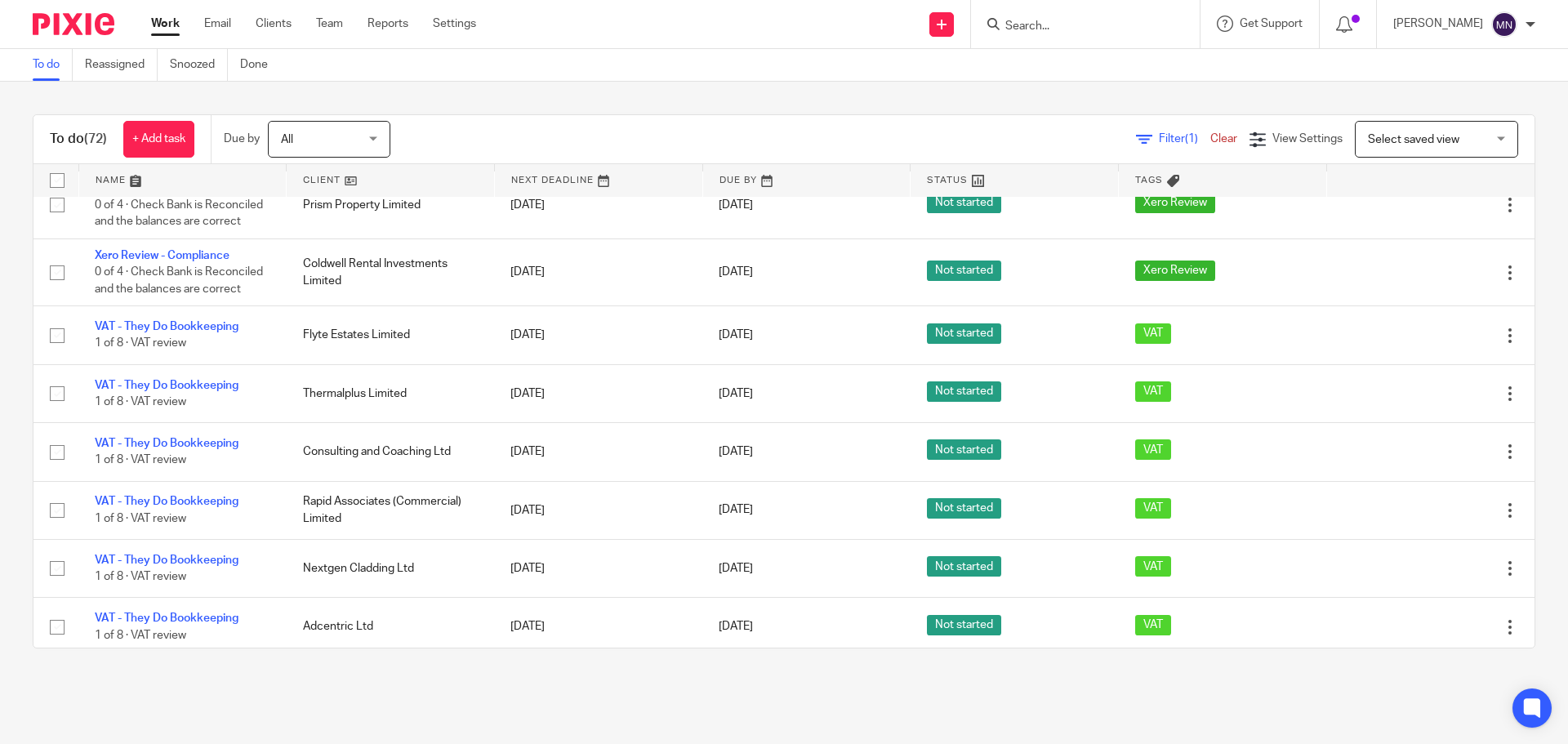
scroll to position [322, 0]
